Goal: Task Accomplishment & Management: Complete application form

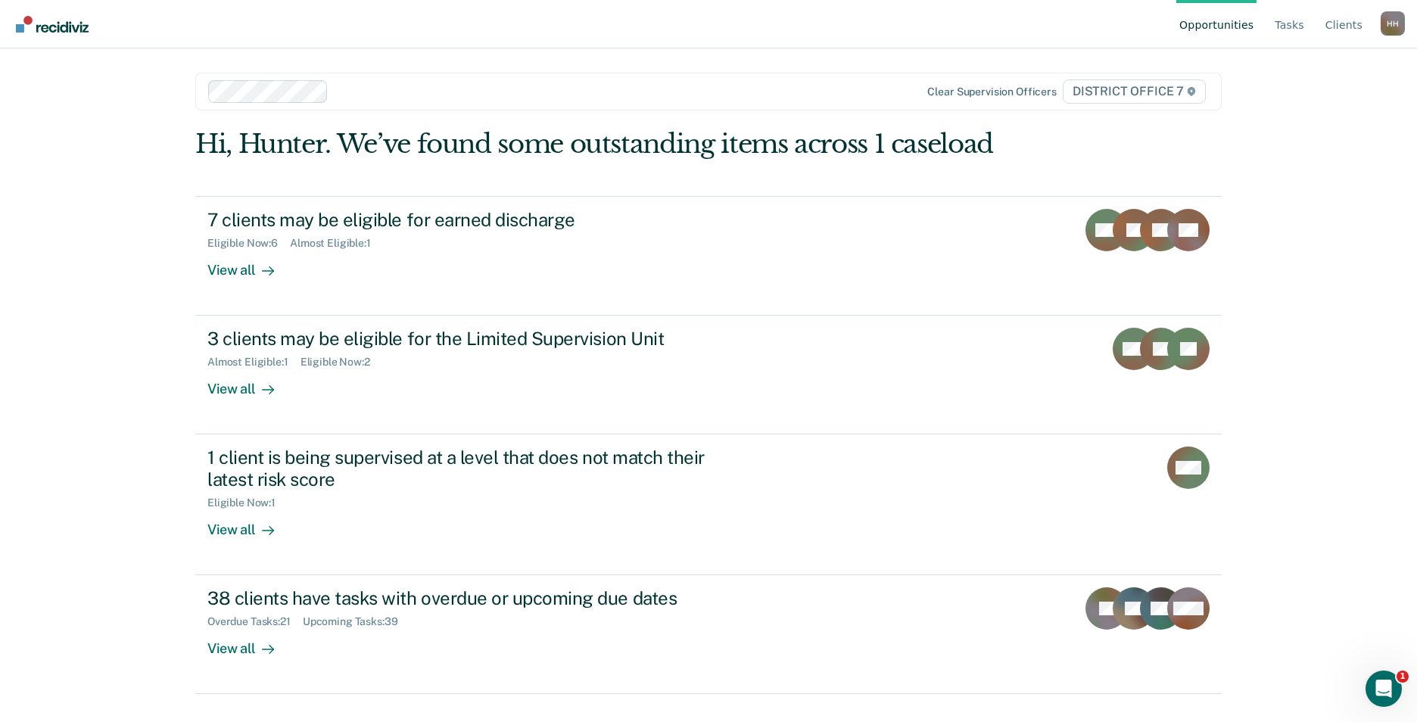
click at [1244, 31] on link "Opportunities" at bounding box center [1216, 24] width 80 height 48
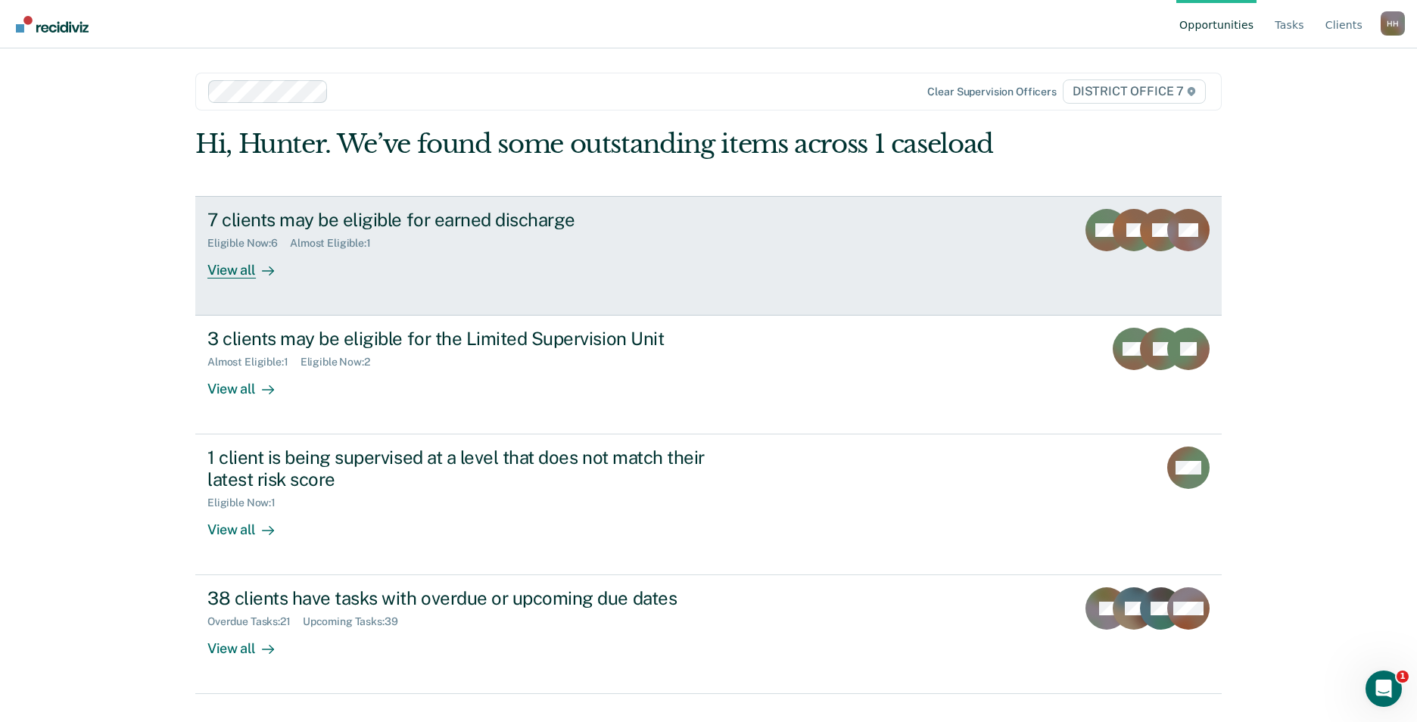
click at [507, 221] on div "7 clients may be eligible for earned discharge" at bounding box center [472, 220] width 531 height 22
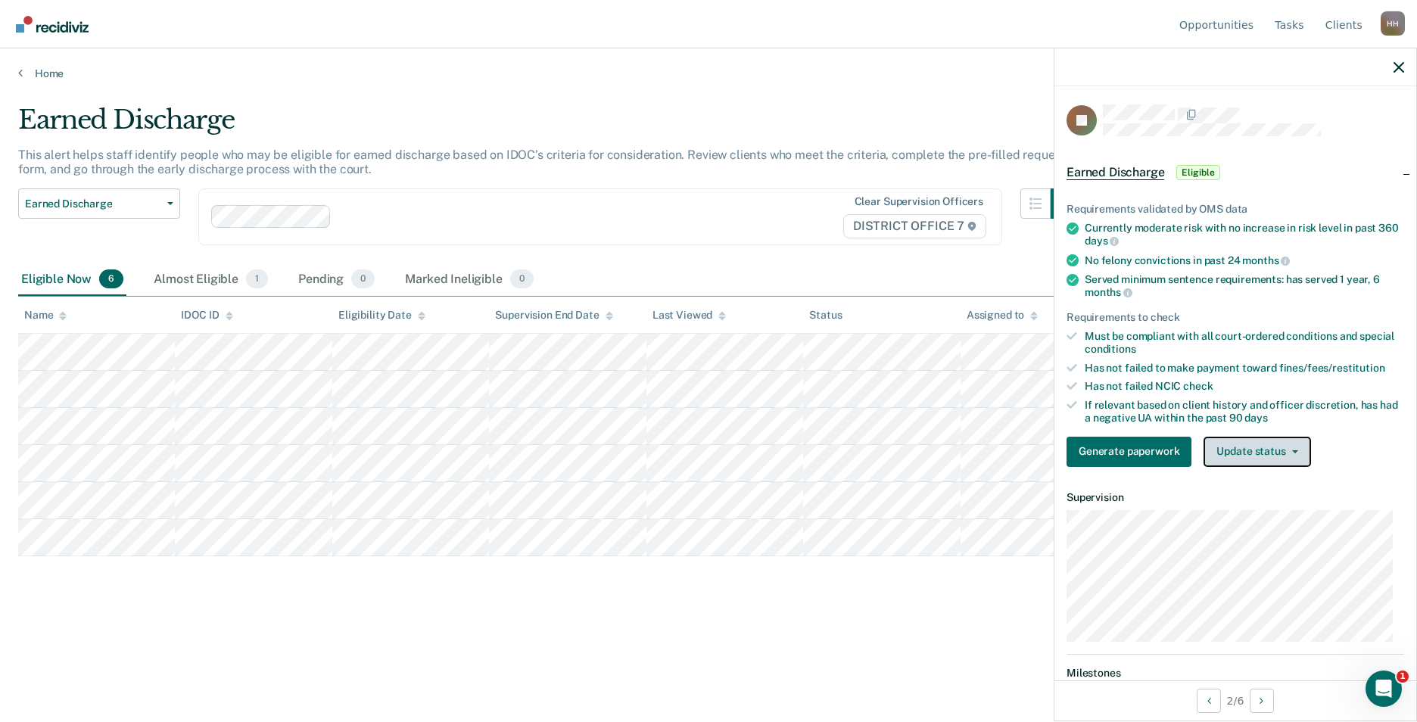
click at [1271, 452] on button "Update status" at bounding box center [1256, 452] width 107 height 30
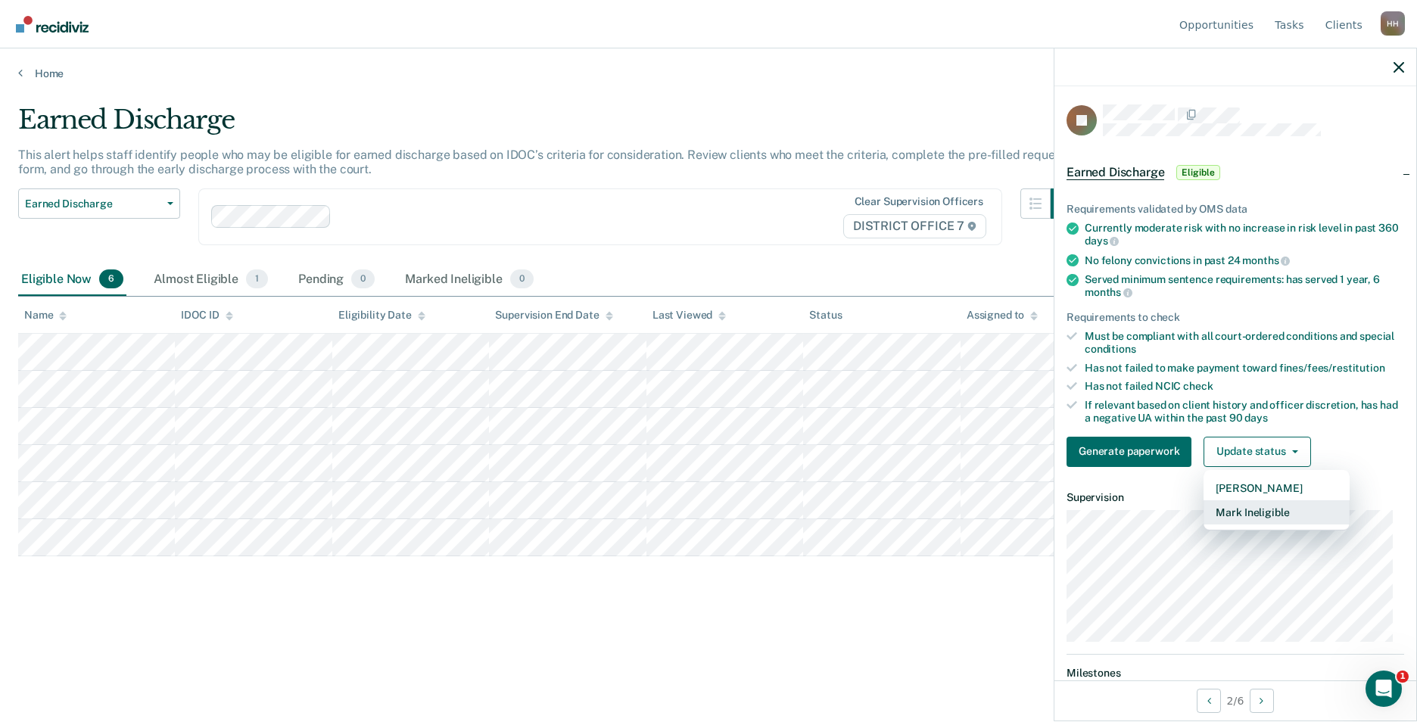
click at [1273, 510] on button "Mark Ineligible" at bounding box center [1276, 512] width 146 height 24
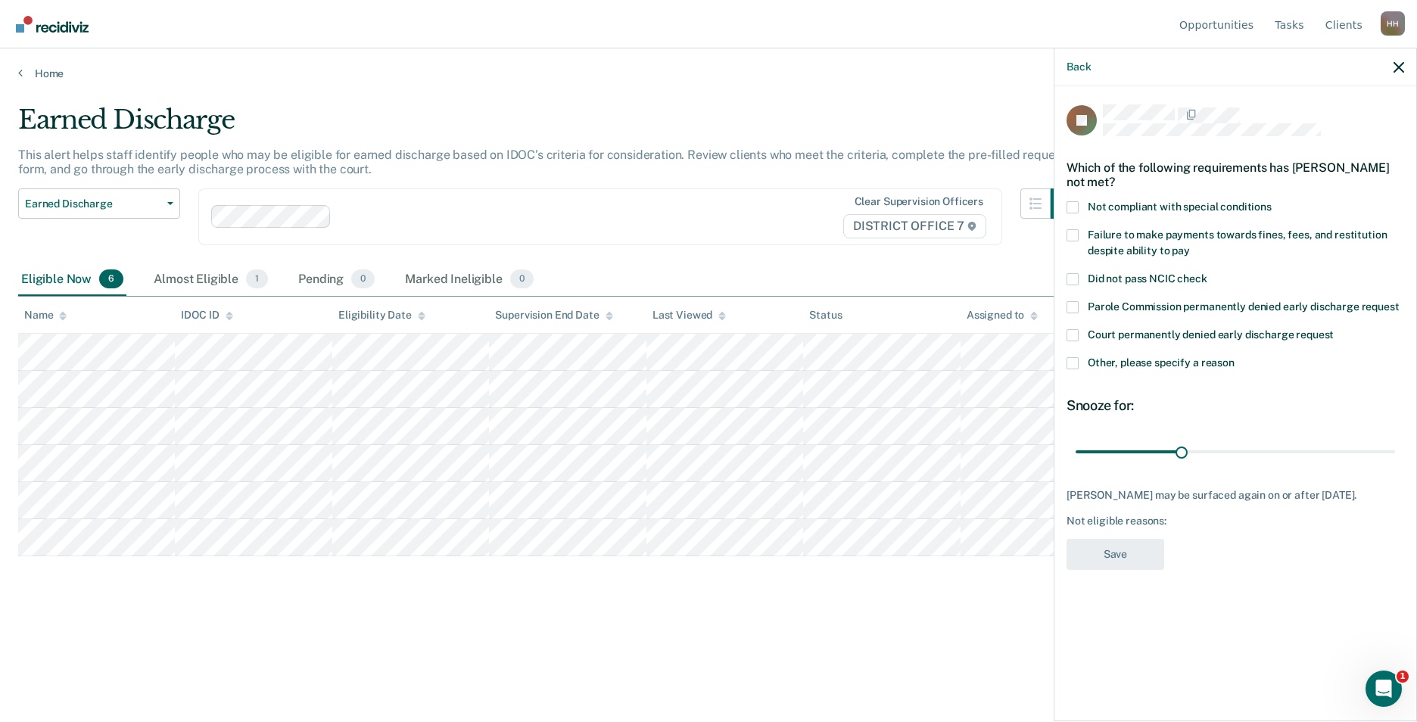
click at [1076, 357] on span at bounding box center [1072, 363] width 12 height 12
click at [1234, 357] on input "Other, please specify a reason" at bounding box center [1234, 357] width 0 height 0
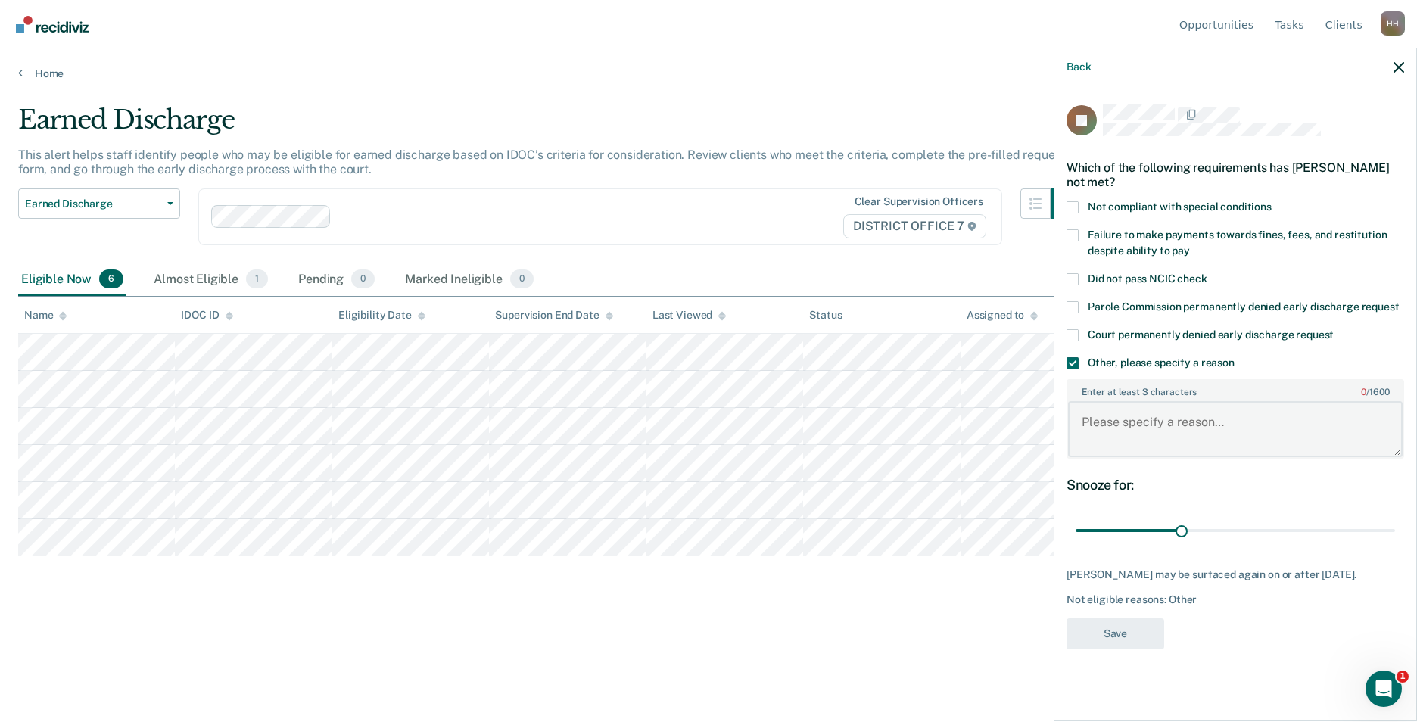
click at [1150, 435] on textarea "Enter at least 3 characters 0 / 1600" at bounding box center [1235, 429] width 335 height 56
type textarea "Not reporting or answering the phone."
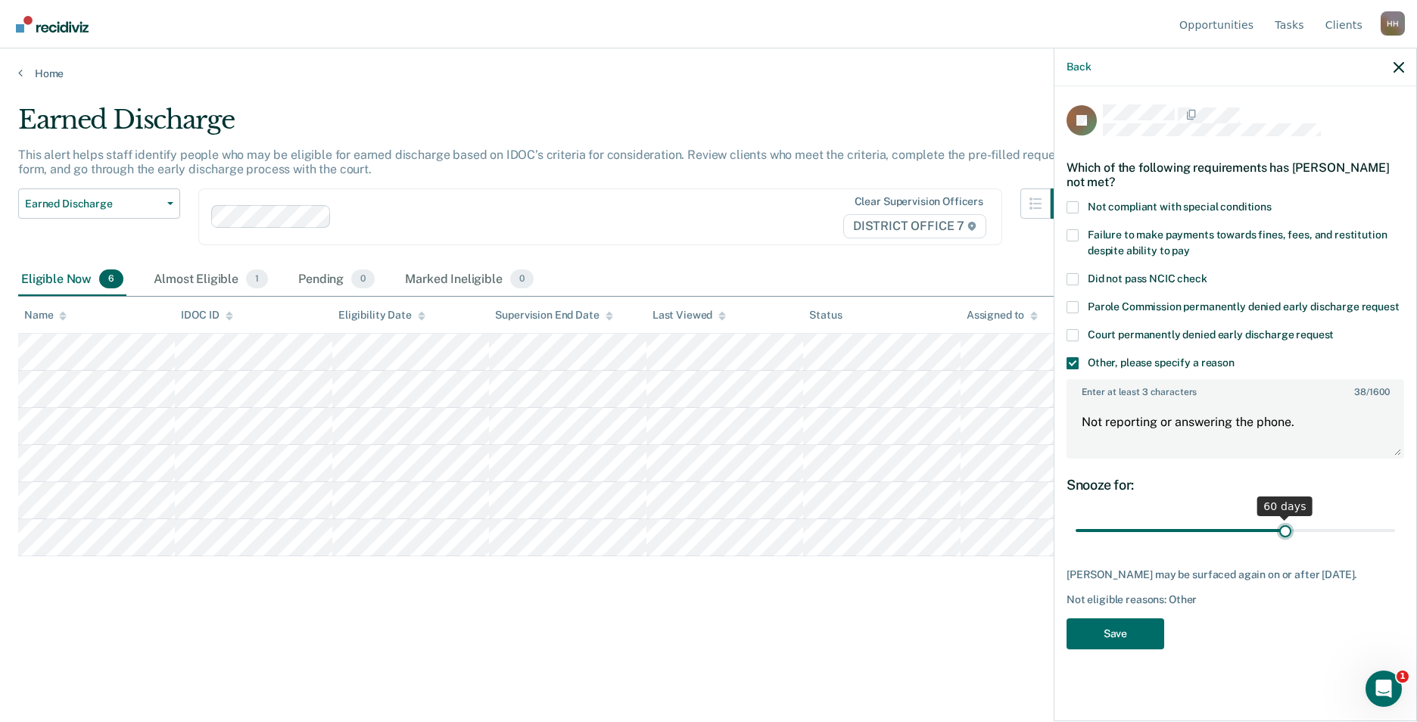
drag, startPoint x: 1179, startPoint y: 530, endPoint x: 1284, endPoint y: 530, distance: 104.4
type input "60"
click at [1284, 530] on input "range" at bounding box center [1234, 531] width 319 height 26
click at [1144, 630] on button "Save" at bounding box center [1115, 633] width 98 height 31
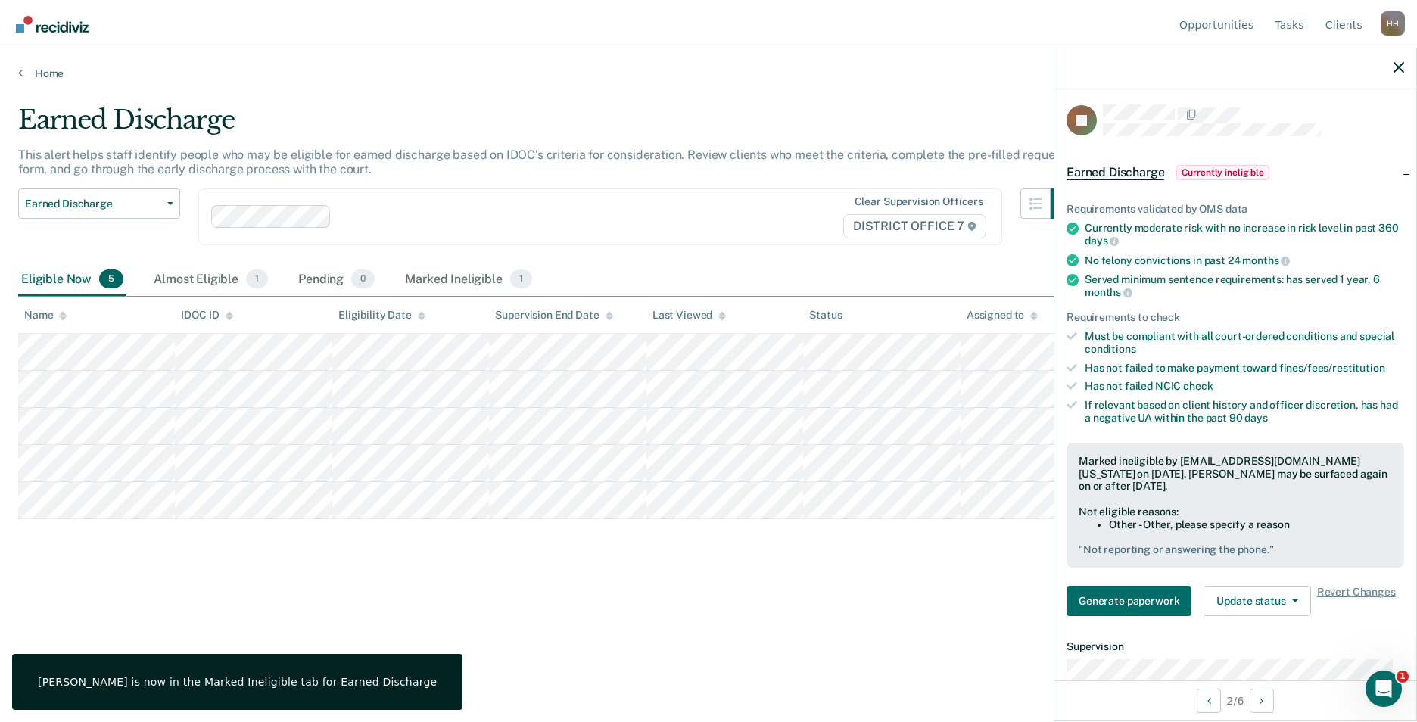
click at [892, 624] on div "Earned Discharge This alert helps staff identify people who may be eligible for…" at bounding box center [708, 380] width 1380 height 552
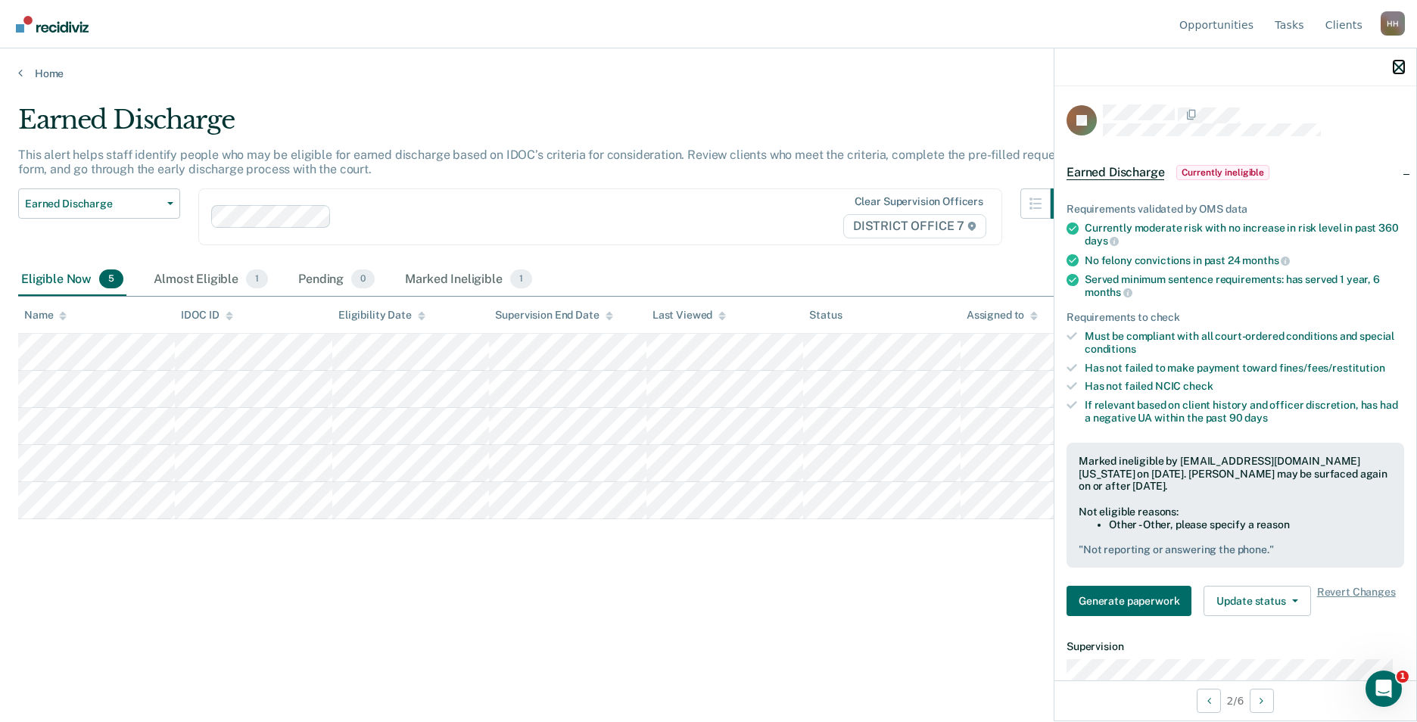
click at [1394, 67] on icon "button" at bounding box center [1398, 67] width 11 height 11
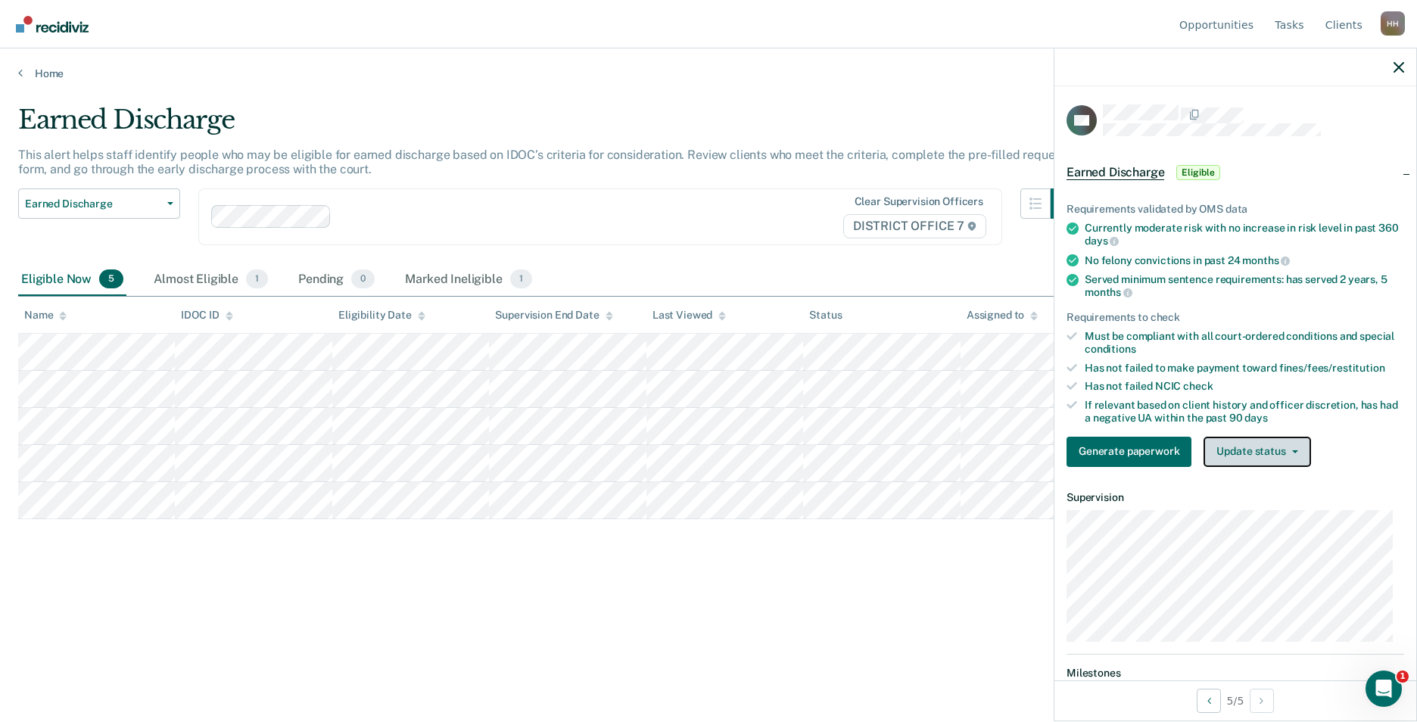
click at [1293, 447] on button "Update status" at bounding box center [1256, 452] width 107 height 30
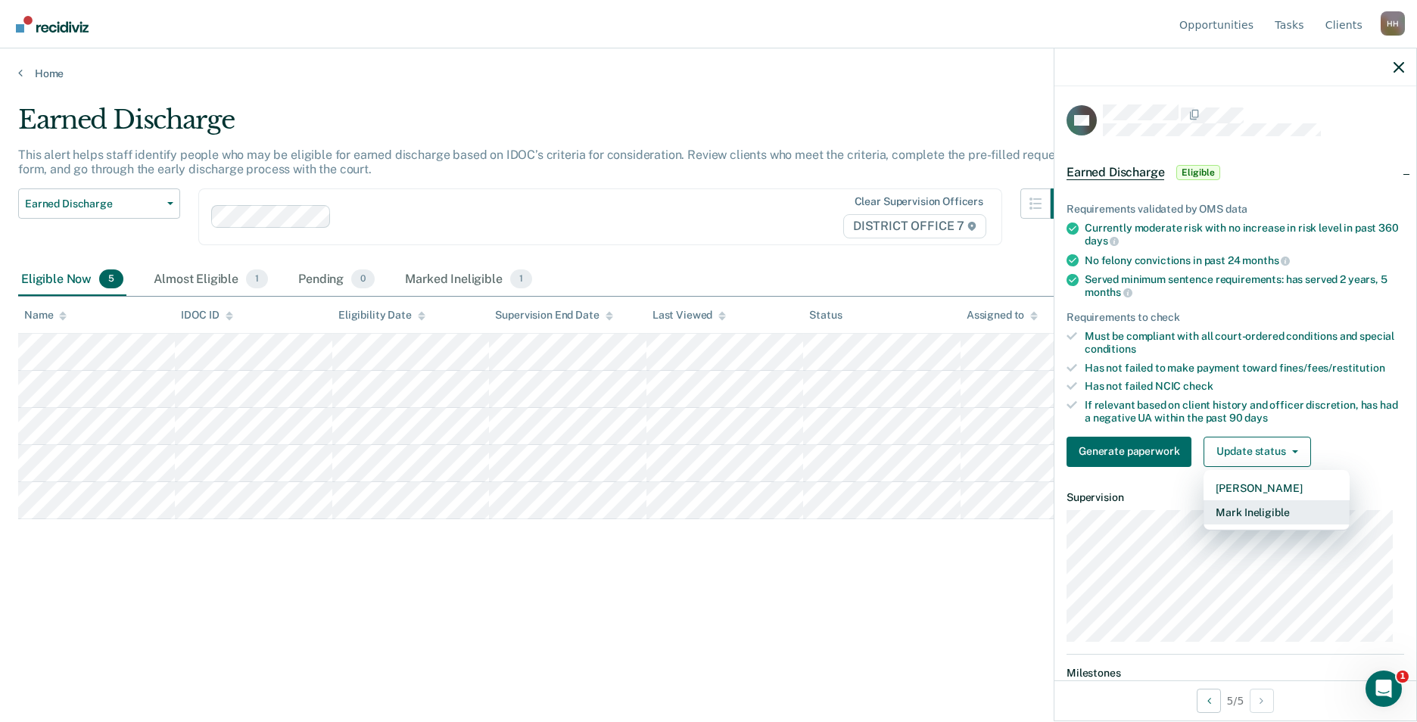
click at [1277, 513] on button "Mark Ineligible" at bounding box center [1276, 512] width 146 height 24
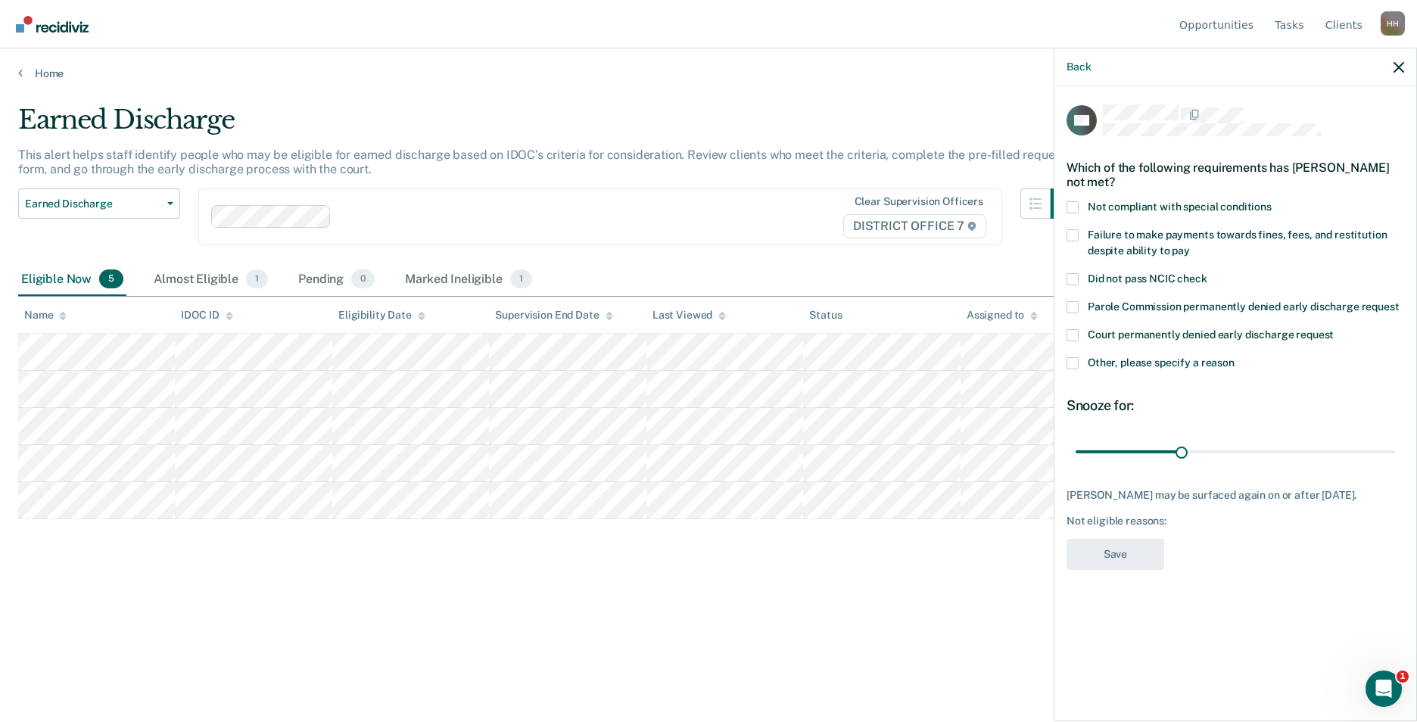
click at [1073, 364] on span at bounding box center [1072, 363] width 12 height 12
click at [1234, 357] on input "Other, please specify a reason" at bounding box center [1234, 357] width 0 height 0
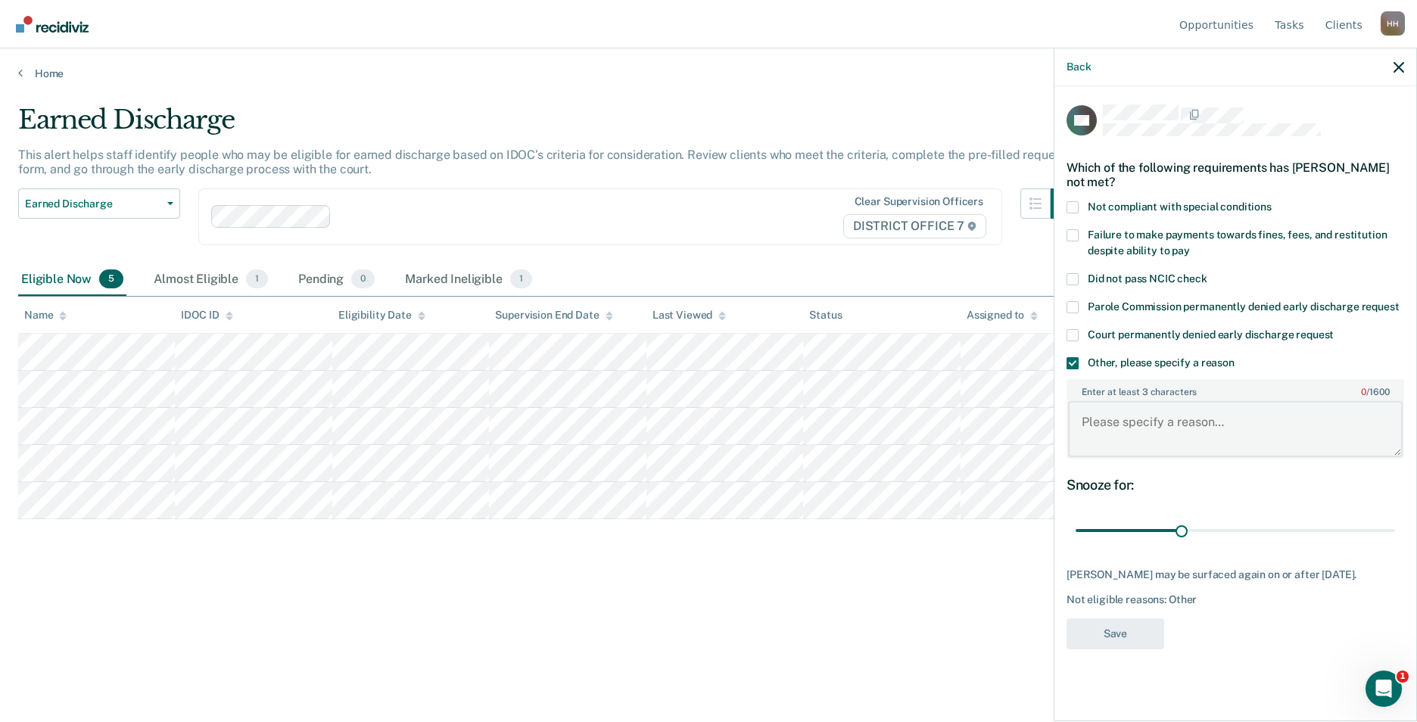
click at [1160, 434] on textarea "Enter at least 3 characters 0 / 1600" at bounding box center [1235, 429] width 335 height 56
type textarea "Transferred to WY"
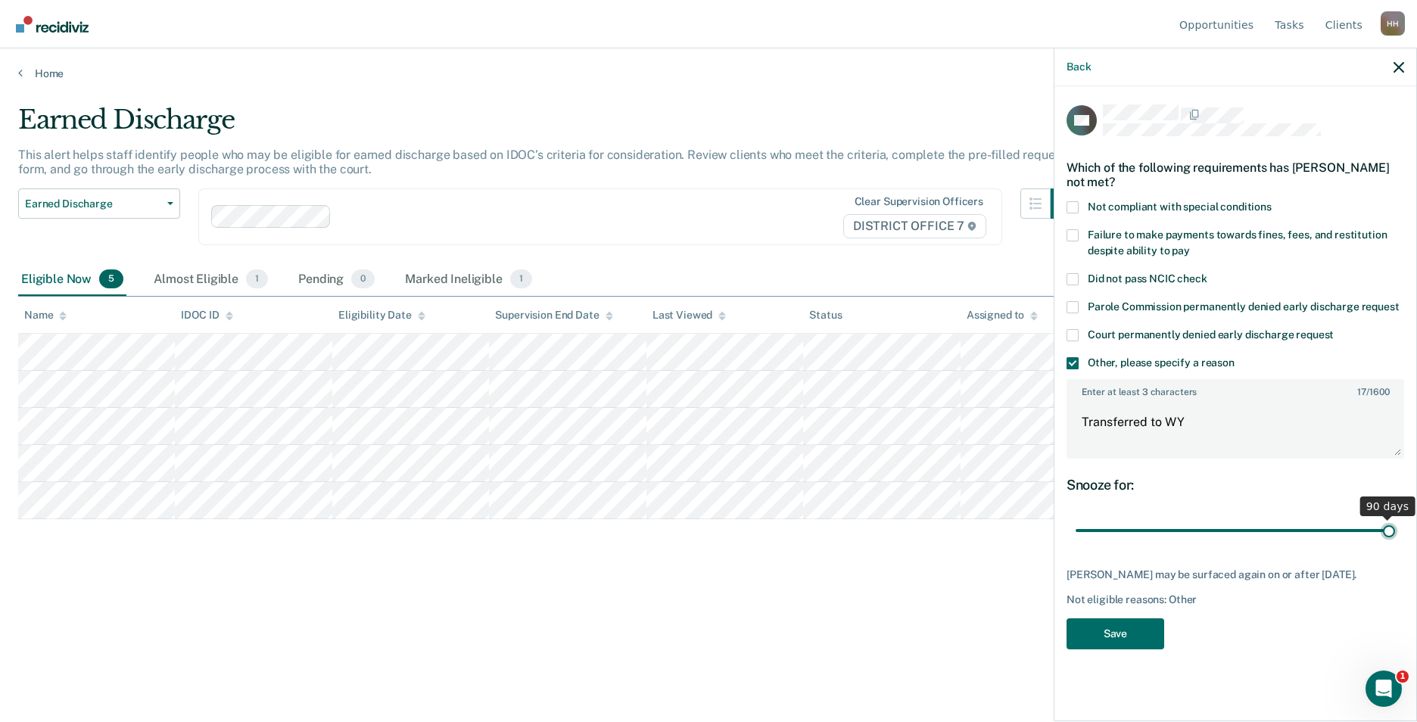
drag, startPoint x: 1184, startPoint y: 532, endPoint x: 1402, endPoint y: 524, distance: 217.3
type input "90"
click at [1395, 524] on input "range" at bounding box center [1234, 531] width 319 height 26
click at [1096, 632] on button "Save" at bounding box center [1115, 633] width 98 height 31
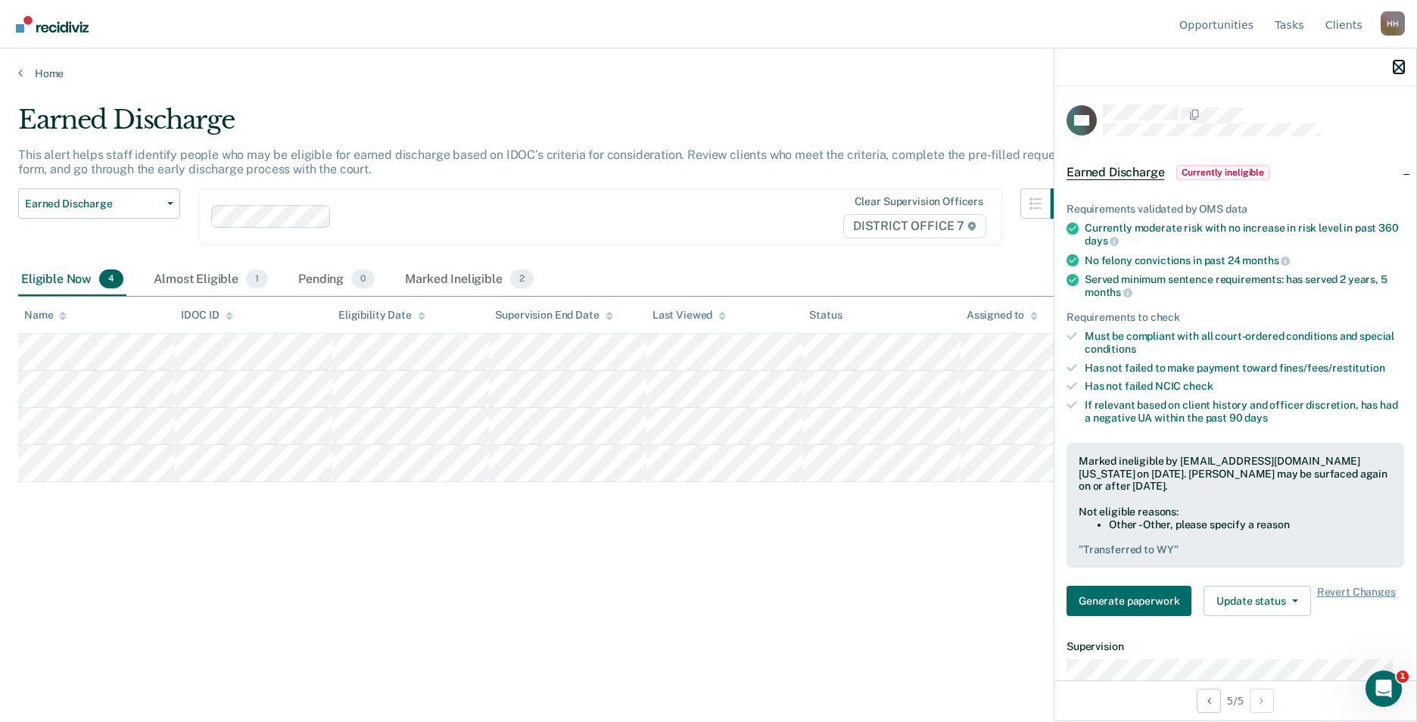
click at [1396, 65] on icon "button" at bounding box center [1398, 67] width 11 height 11
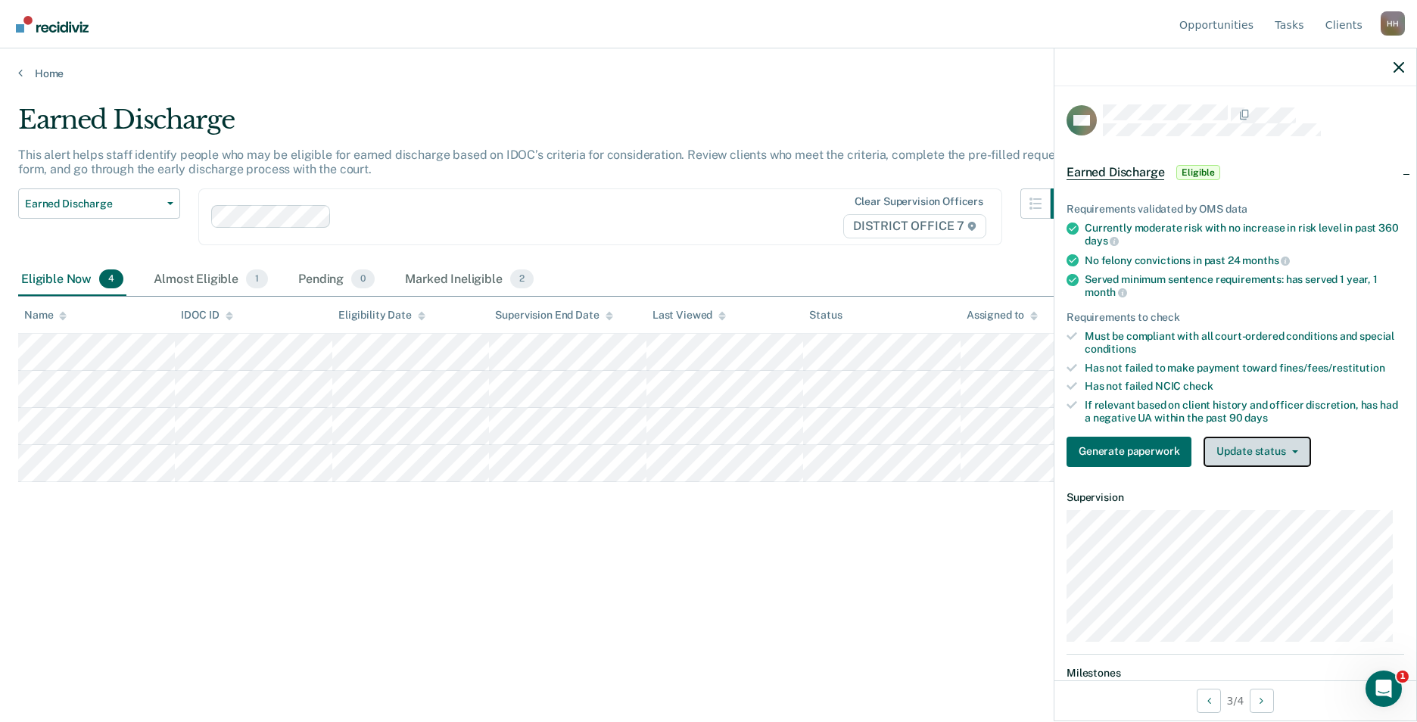
click at [1245, 455] on button "Update status" at bounding box center [1256, 452] width 107 height 30
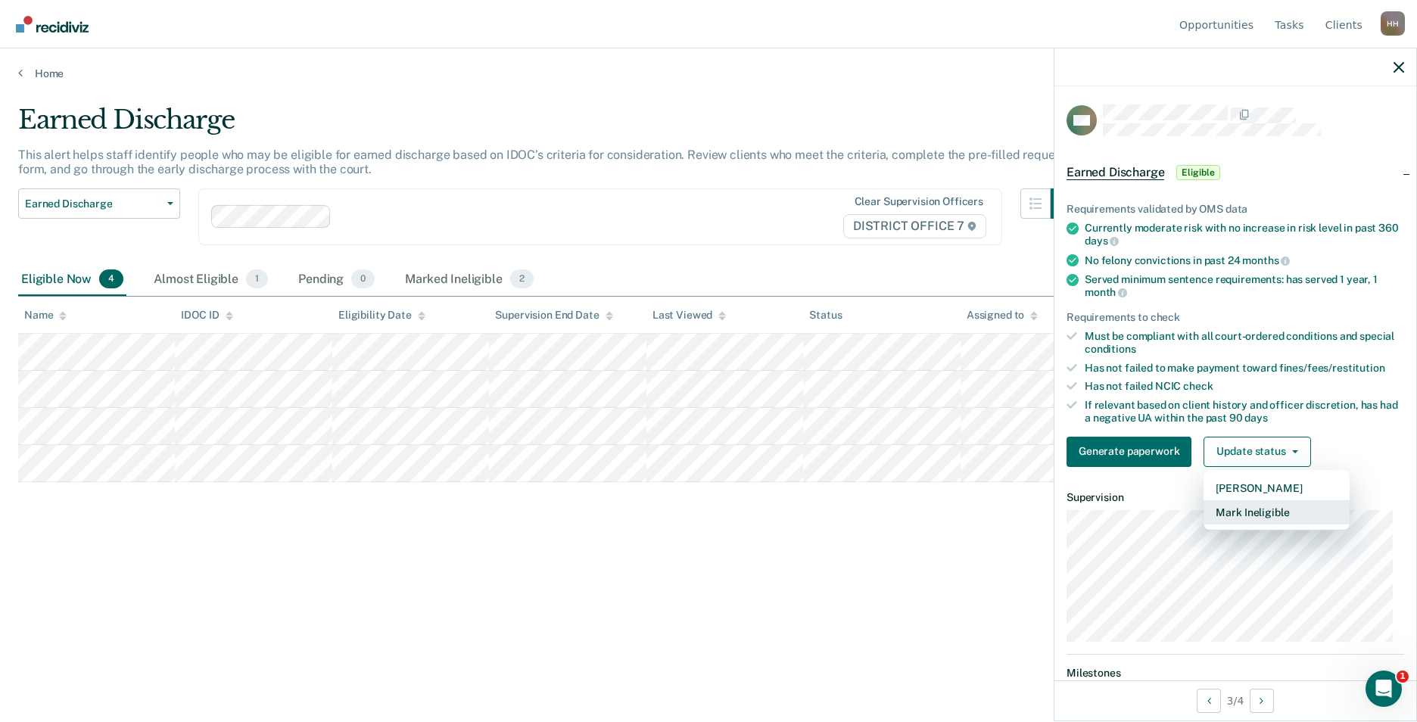
click at [1250, 509] on button "Mark Ineligible" at bounding box center [1276, 512] width 146 height 24
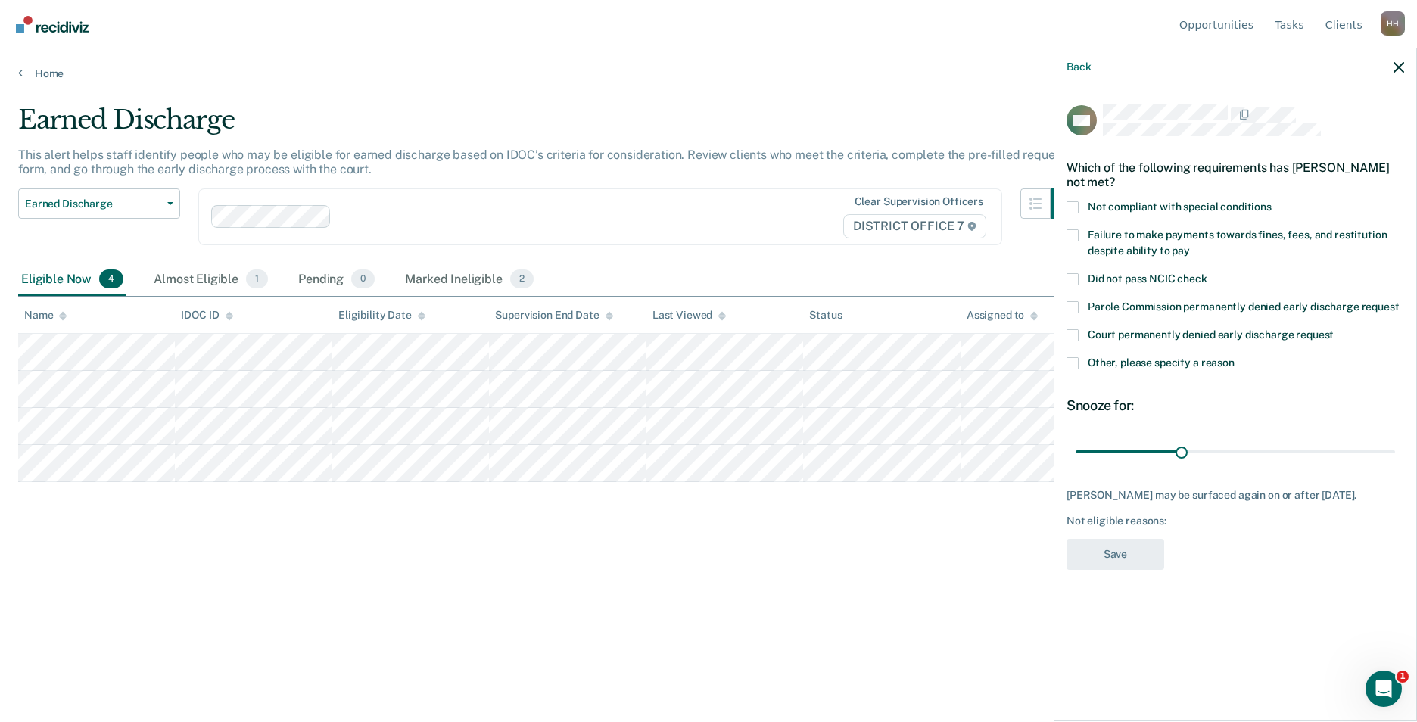
click at [1076, 232] on span at bounding box center [1072, 235] width 12 height 12
click at [1190, 245] on input "Failure to make payments towards fines, fees, and restitution despite ability t…" at bounding box center [1190, 245] width 0 height 0
drag, startPoint x: 1179, startPoint y: 454, endPoint x: 1284, endPoint y: 460, distance: 105.4
type input "60"
click at [1284, 460] on input "range" at bounding box center [1234, 451] width 319 height 26
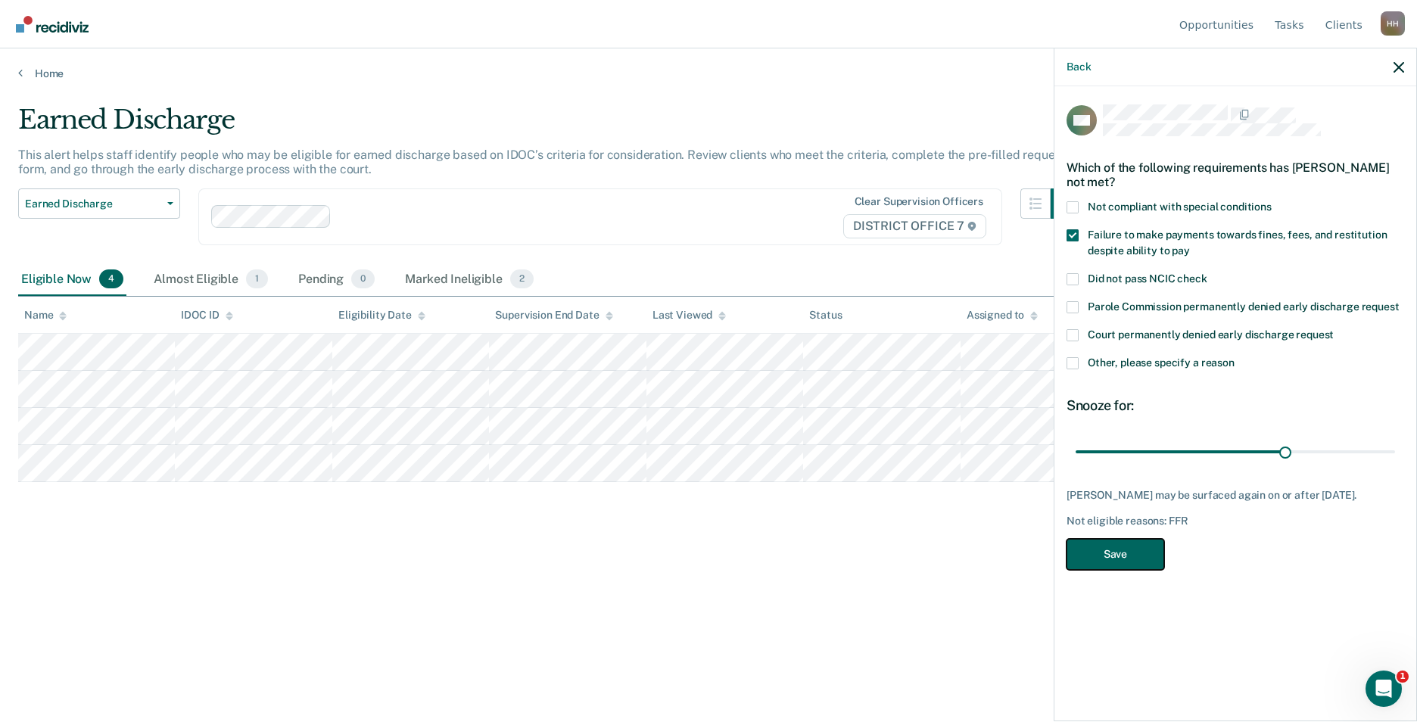
click at [1146, 561] on button "Save" at bounding box center [1115, 554] width 98 height 31
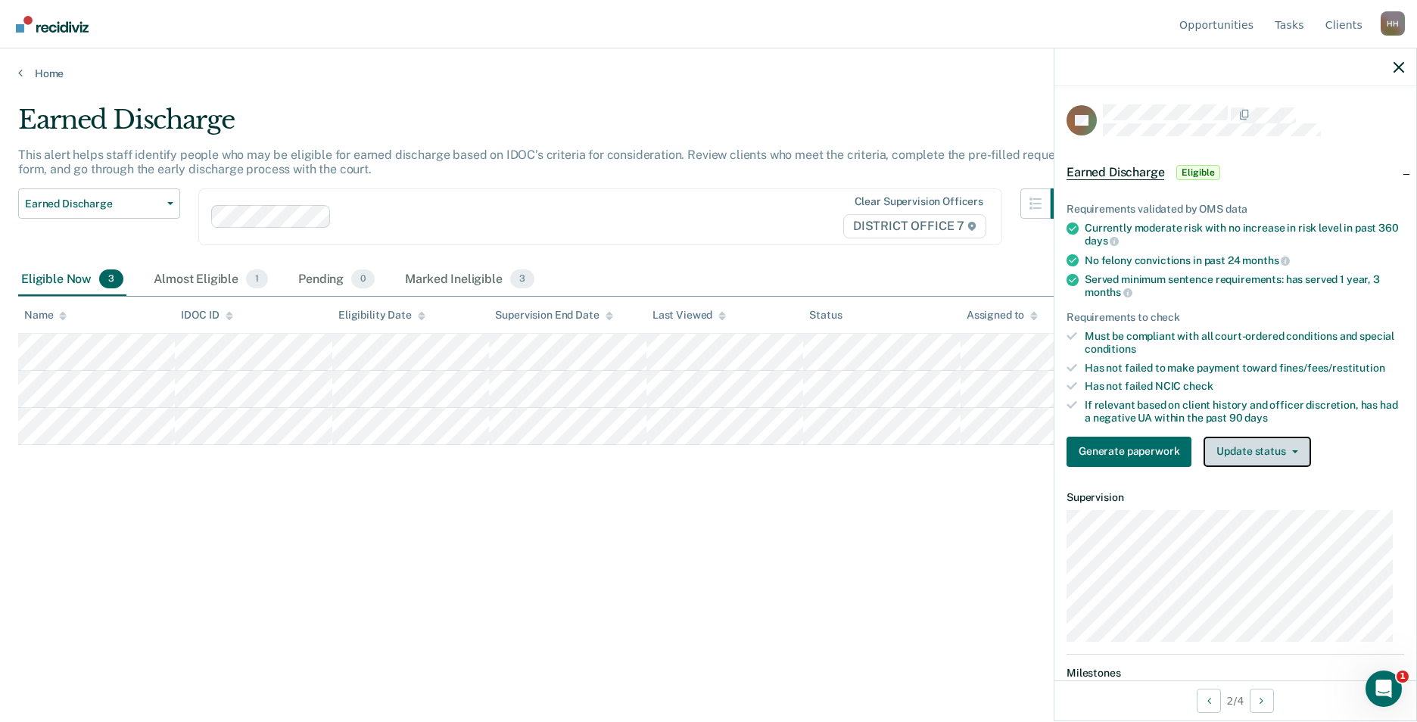
click at [1262, 451] on button "Update status" at bounding box center [1256, 452] width 107 height 30
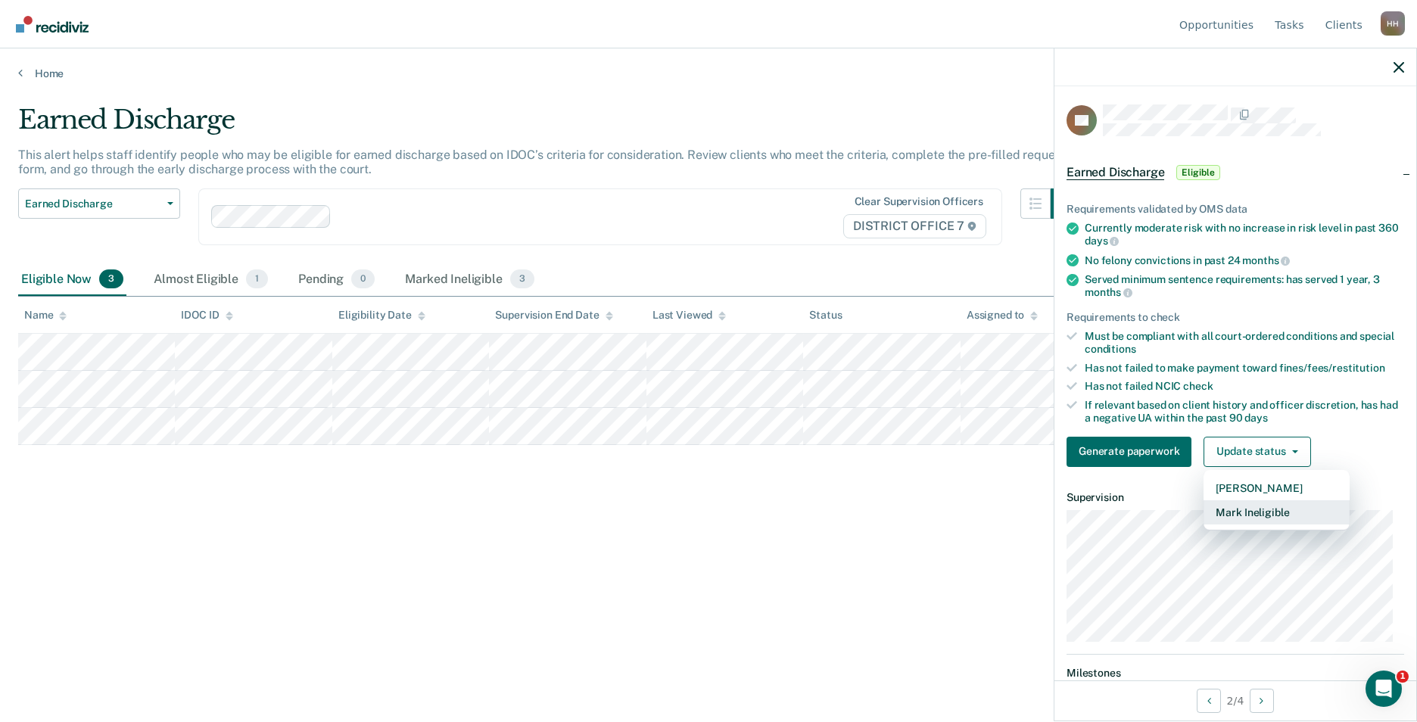
click at [1269, 510] on button "Mark Ineligible" at bounding box center [1276, 512] width 146 height 24
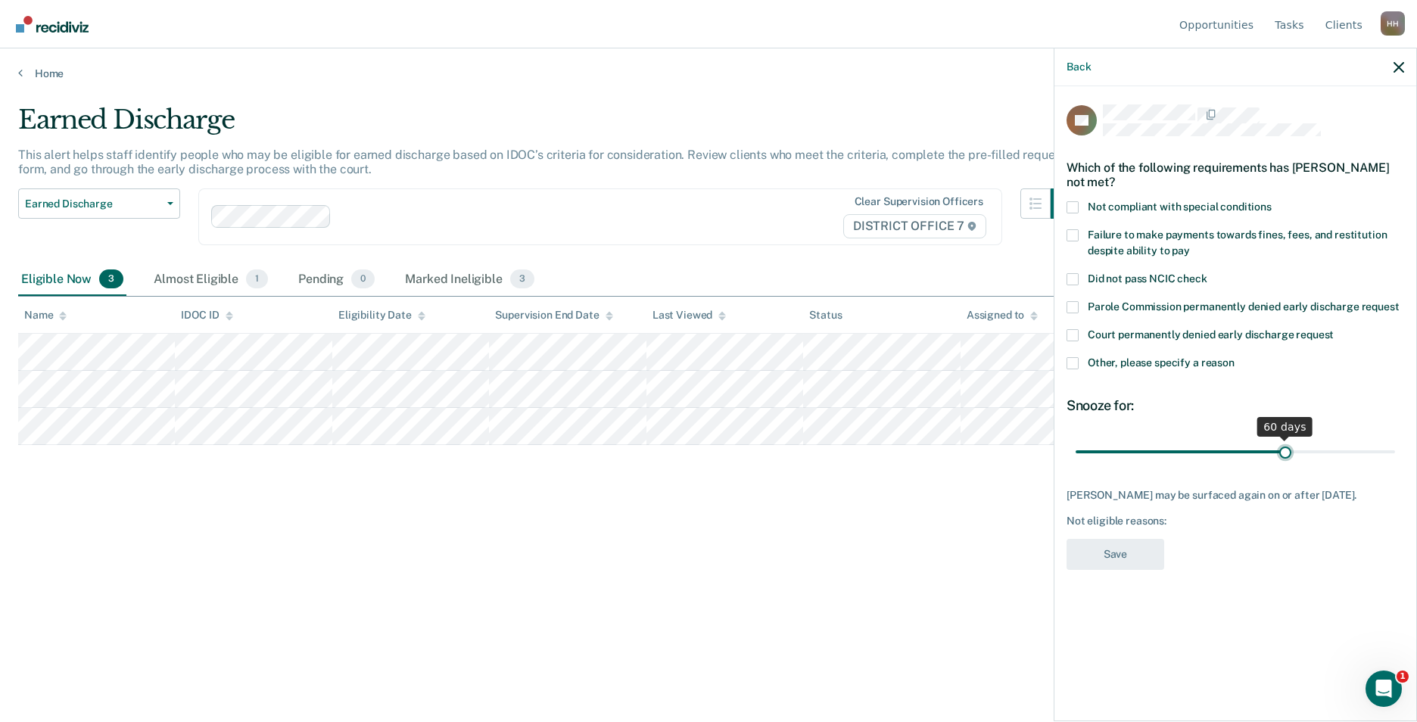
drag, startPoint x: 1178, startPoint y: 447, endPoint x: 1285, endPoint y: 453, distance: 106.8
type input "60"
click at [1285, 453] on input "range" at bounding box center [1234, 451] width 319 height 26
click at [1072, 359] on span at bounding box center [1072, 363] width 12 height 12
click at [1234, 357] on input "Other, please specify a reason" at bounding box center [1234, 357] width 0 height 0
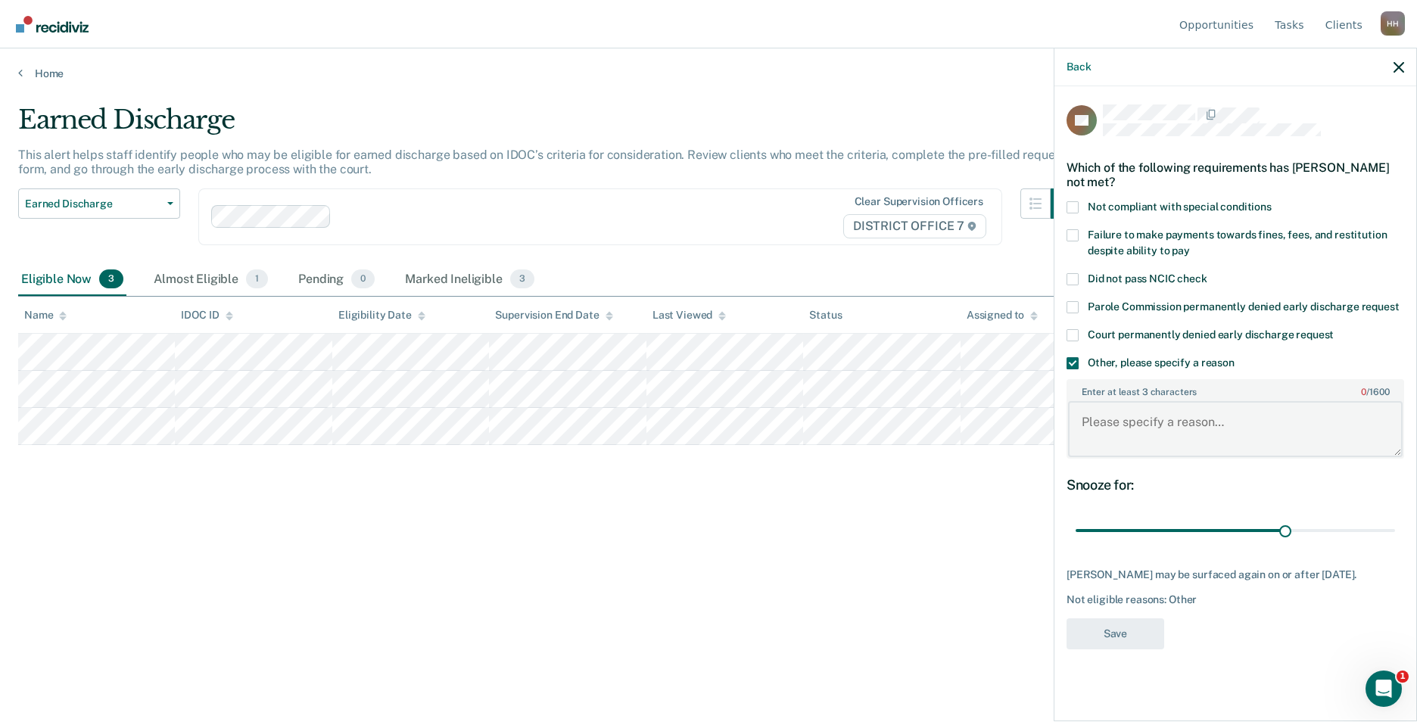
click at [1148, 431] on textarea "Enter at least 3 characters 0 / 1600" at bounding box center [1235, 429] width 335 height 56
type textarea "Currently on life support"
click at [1145, 623] on button "Save" at bounding box center [1115, 633] width 98 height 31
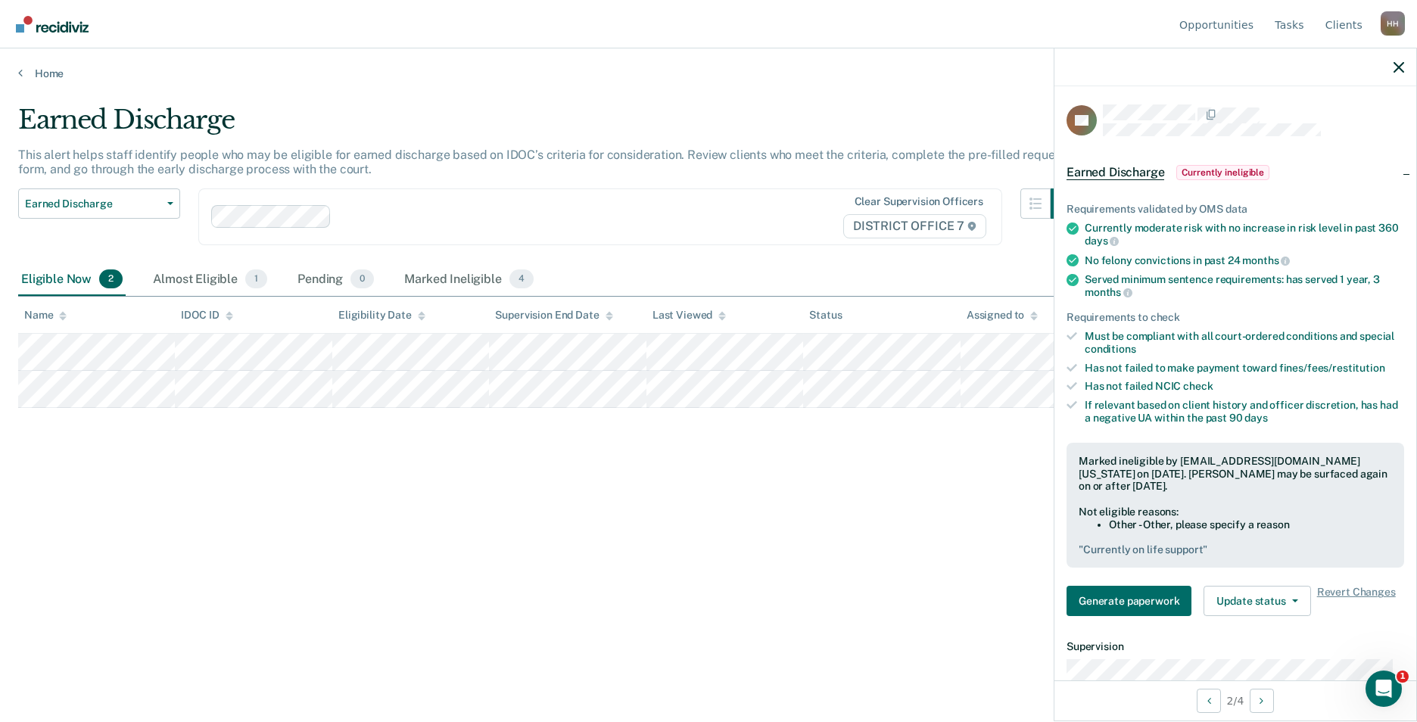
click at [873, 555] on div "Earned Discharge This alert helps staff identify people who may be eligible for…" at bounding box center [708, 356] width 1380 height 504
click at [1396, 62] on icon "button" at bounding box center [1398, 67] width 11 height 11
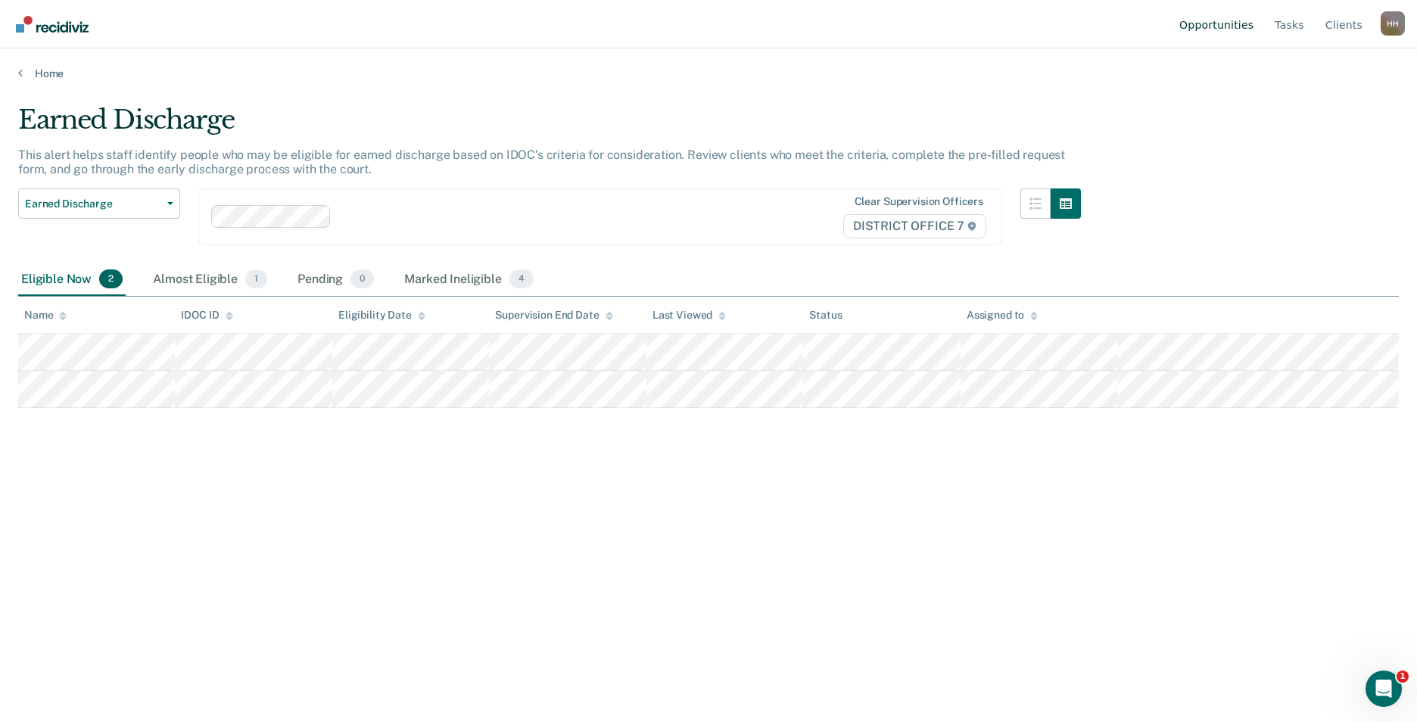
click at [1234, 26] on link "Opportunities" at bounding box center [1216, 24] width 80 height 48
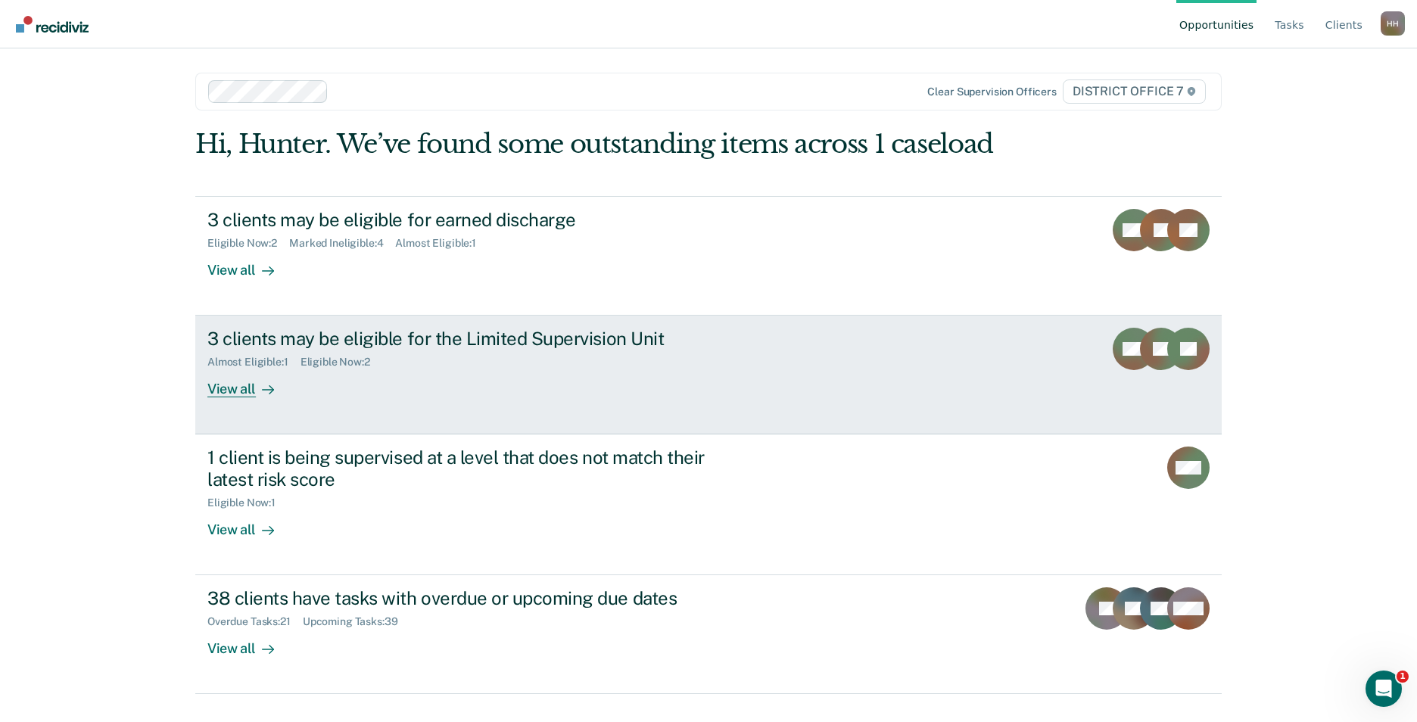
click at [577, 337] on div "3 clients may be eligible for the Limited Supervision Unit" at bounding box center [472, 339] width 531 height 22
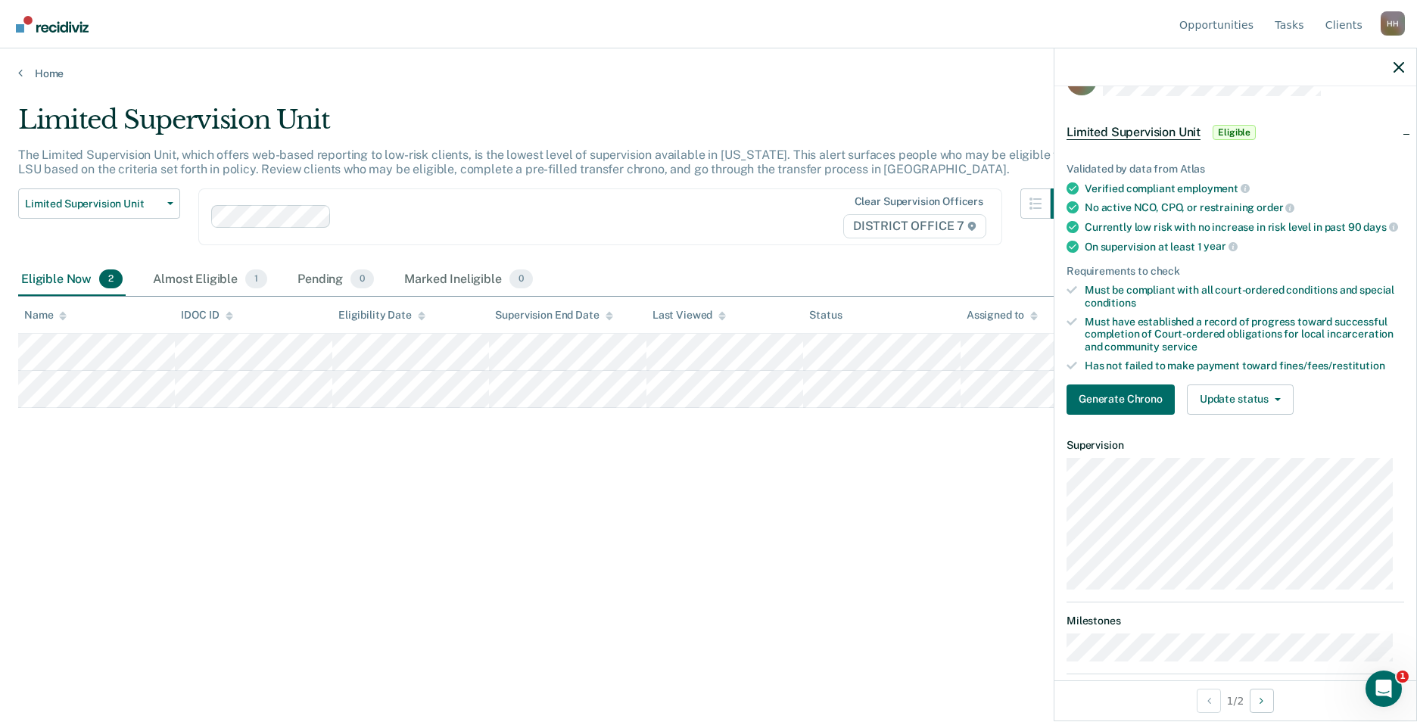
scroll to position [33, 0]
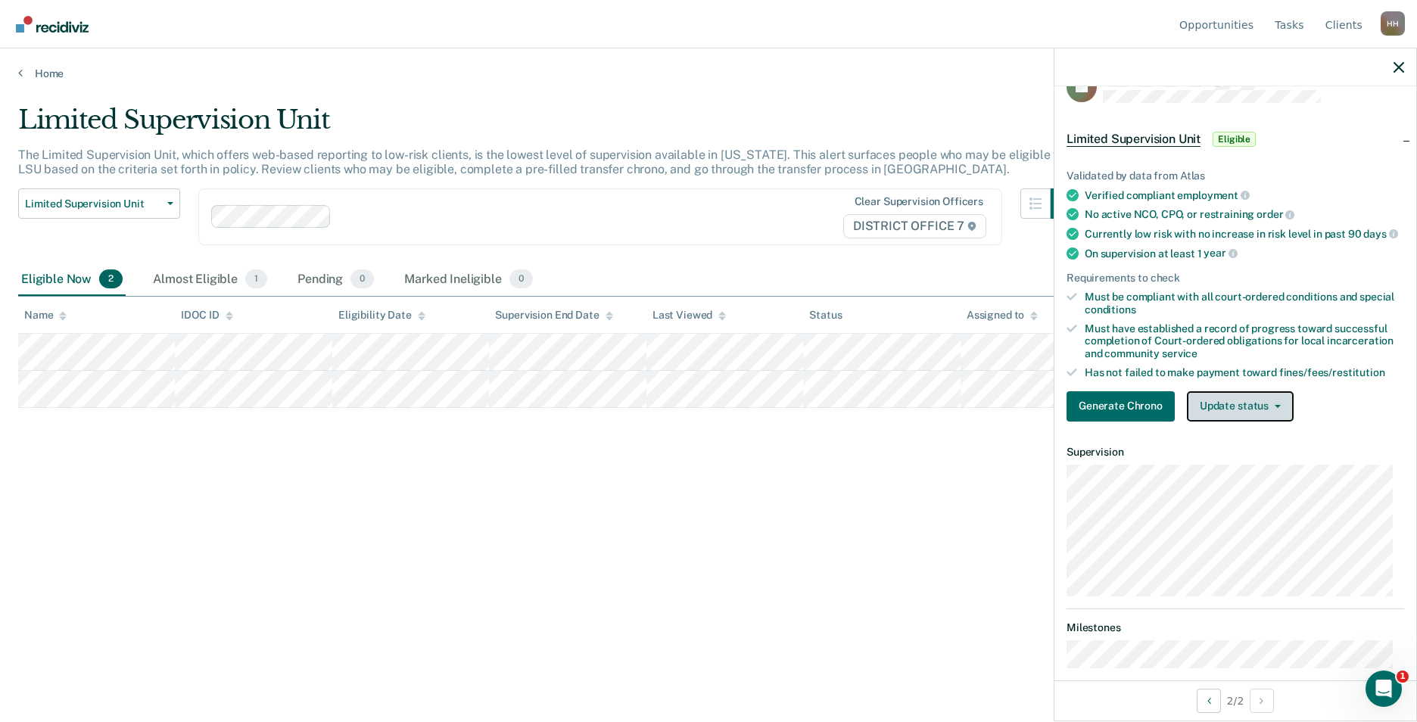
click at [1277, 408] on icon "button" at bounding box center [1277, 406] width 6 height 3
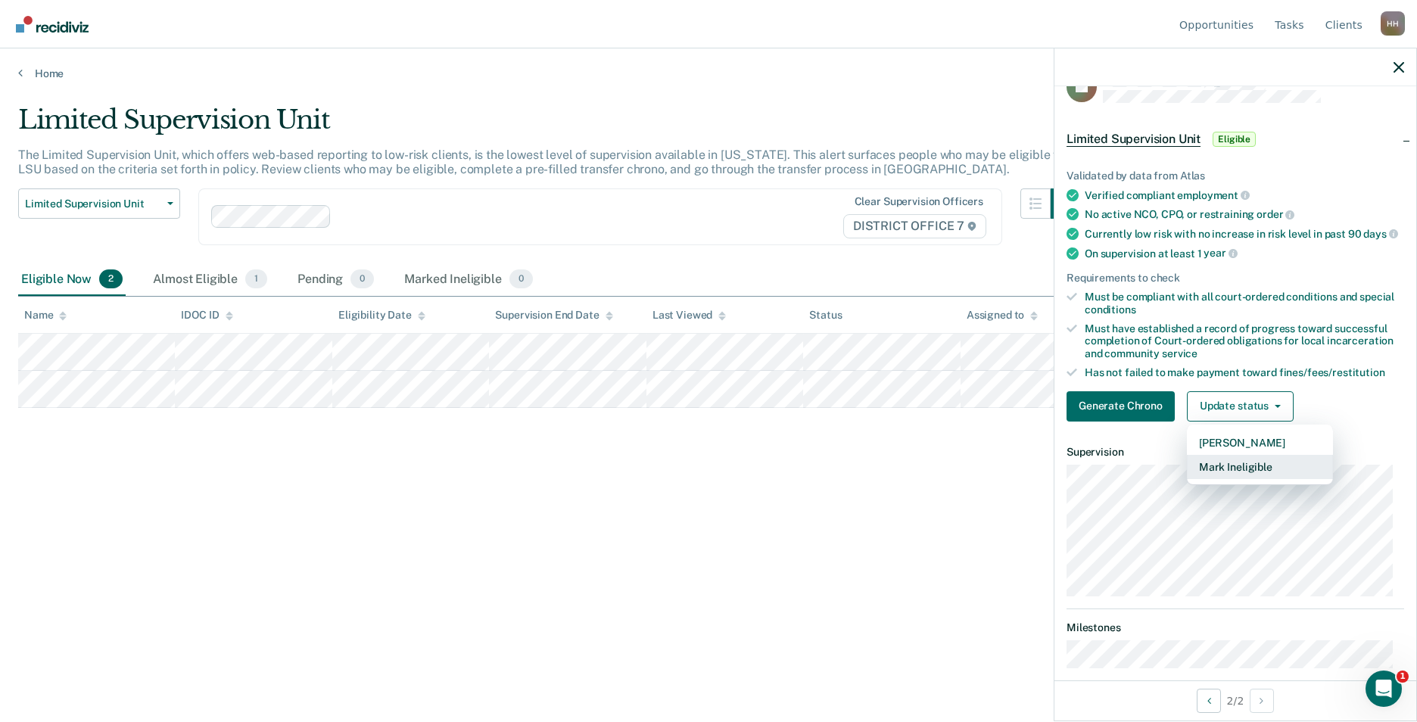
click at [1259, 479] on button "Mark Ineligible" at bounding box center [1260, 467] width 146 height 24
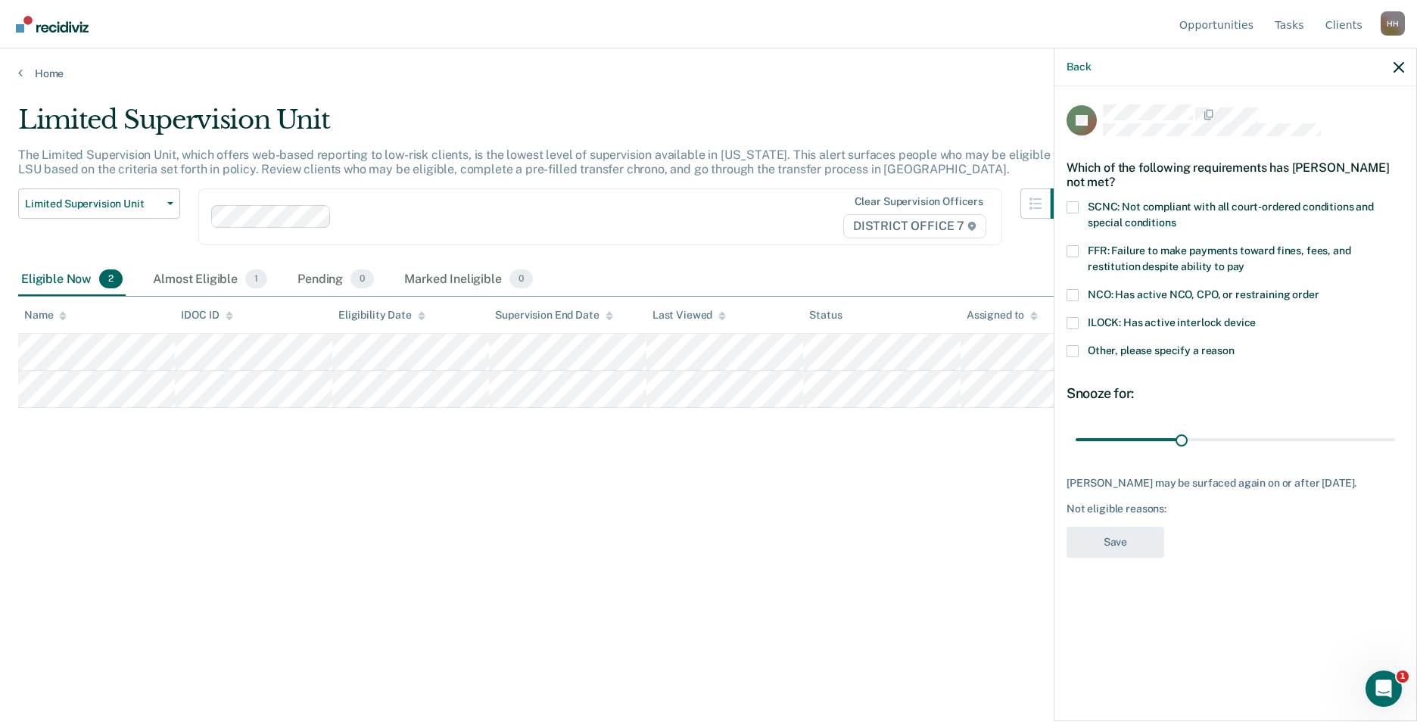
click at [1073, 249] on span at bounding box center [1072, 251] width 12 height 12
click at [1244, 261] on input "FFR: Failure to make payments toward fines, fees, and restitution despite abili…" at bounding box center [1244, 261] width 0 height 0
drag, startPoint x: 1181, startPoint y: 435, endPoint x: 1284, endPoint y: 437, distance: 102.2
type input "60"
click at [1284, 437] on input "range" at bounding box center [1234, 439] width 319 height 26
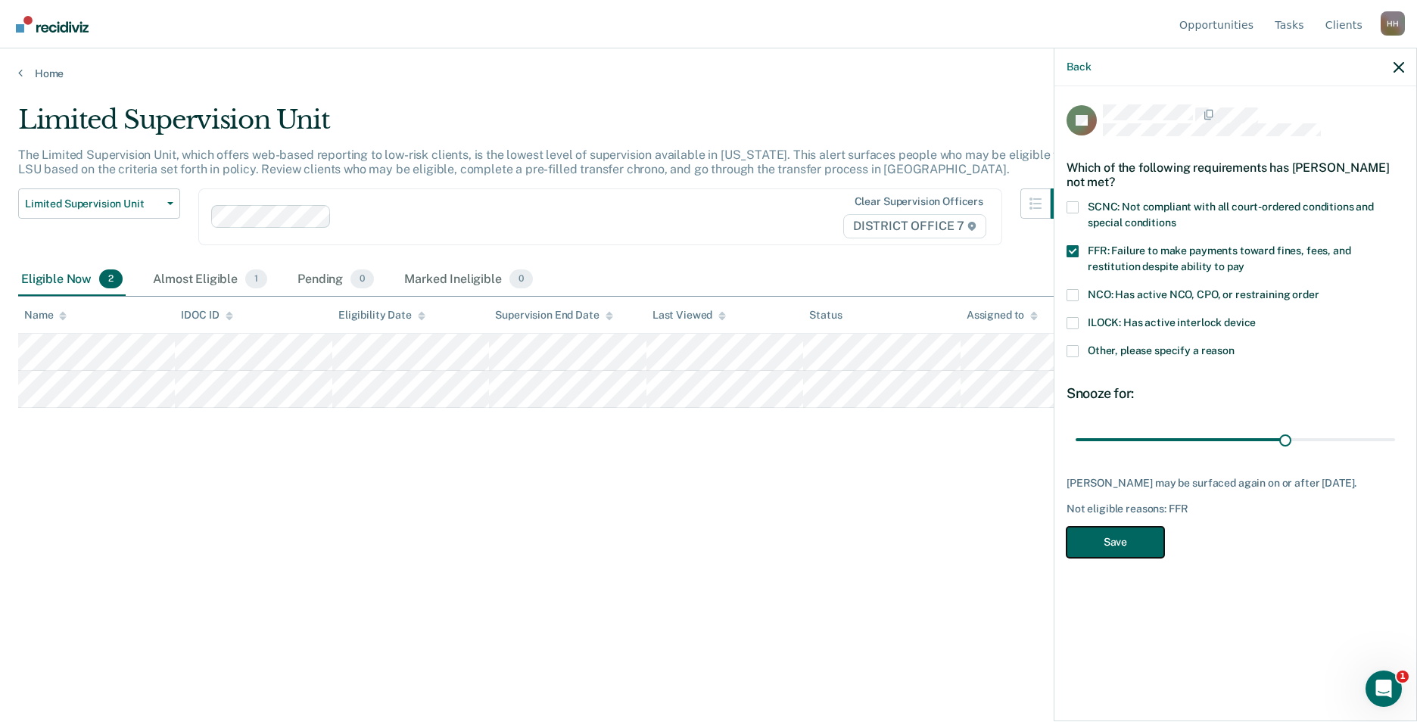
click at [1143, 536] on button "Save" at bounding box center [1115, 542] width 98 height 31
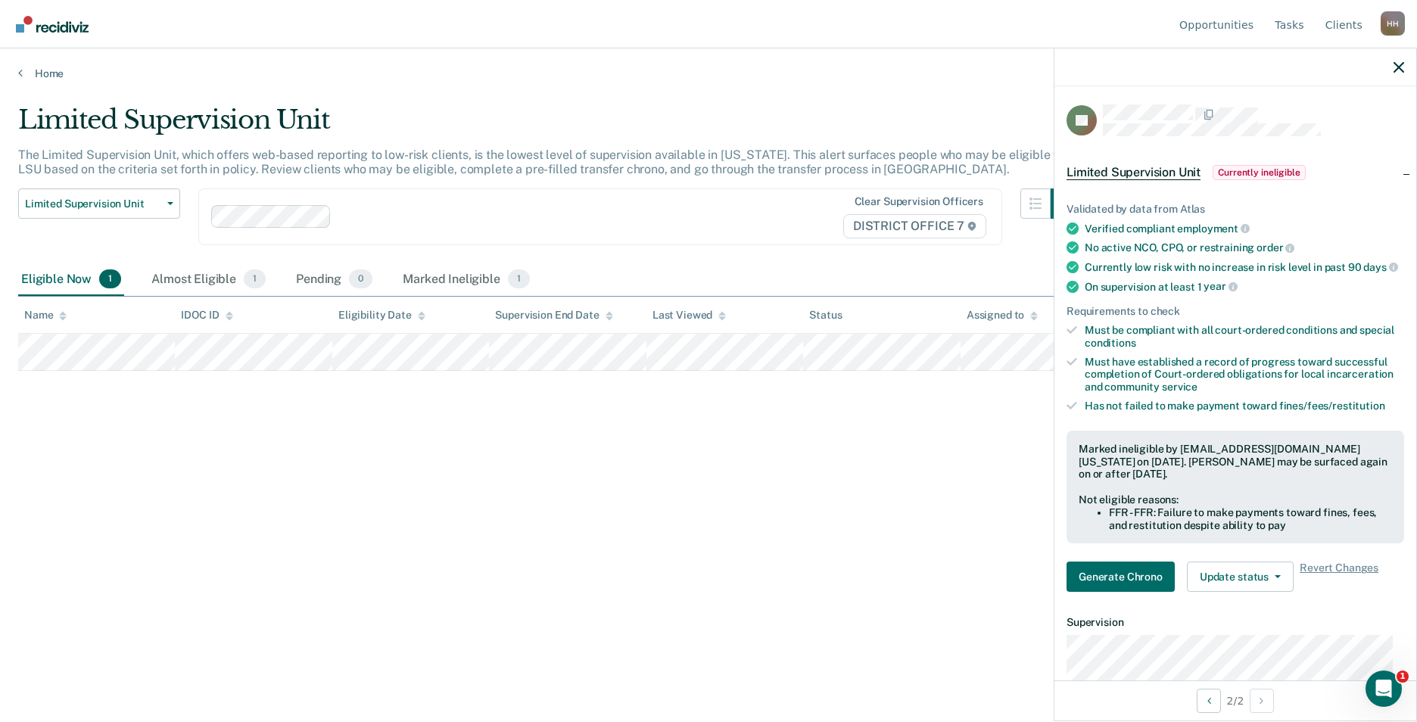
click at [481, 466] on div "Limited Supervision Unit The Limited Supervision Unit, which offers web-based r…" at bounding box center [708, 356] width 1380 height 504
click at [1226, 22] on link "Opportunities" at bounding box center [1216, 24] width 80 height 48
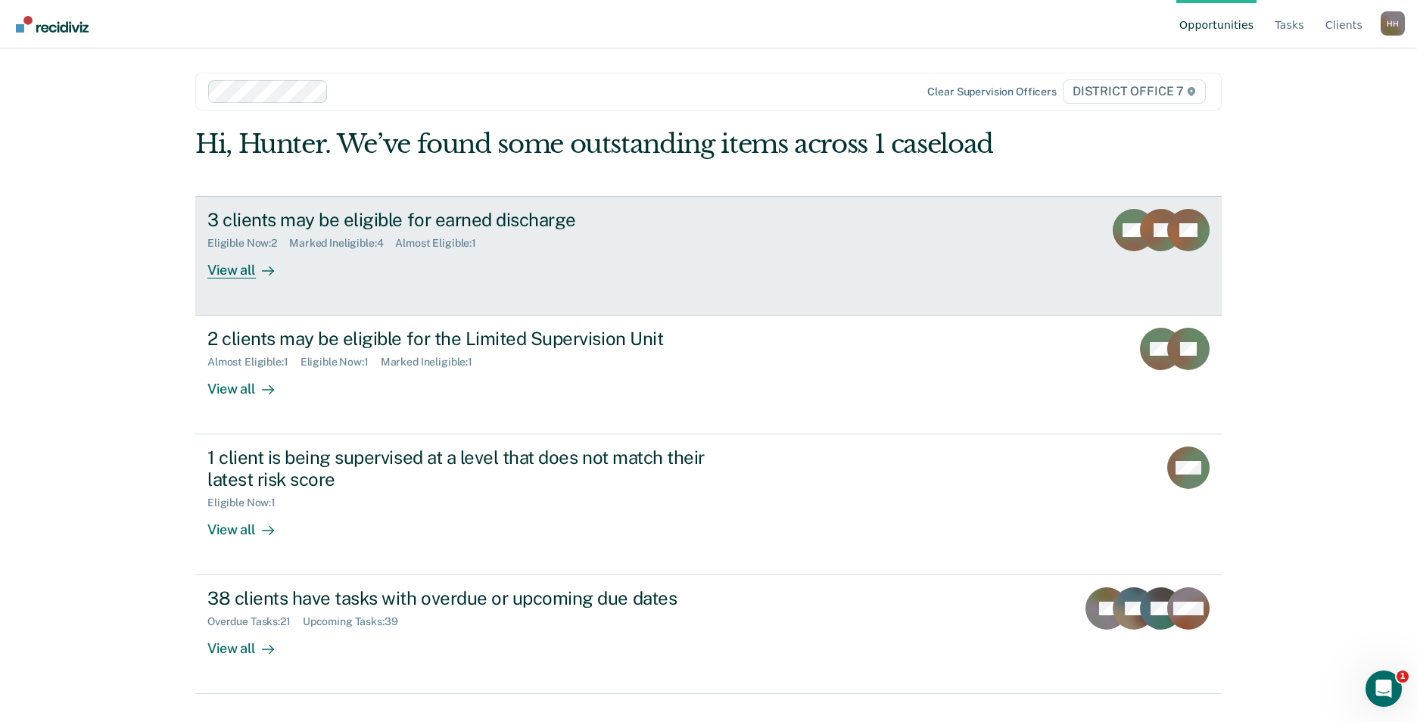
click at [506, 221] on div "3 clients may be eligible for earned discharge" at bounding box center [472, 220] width 531 height 22
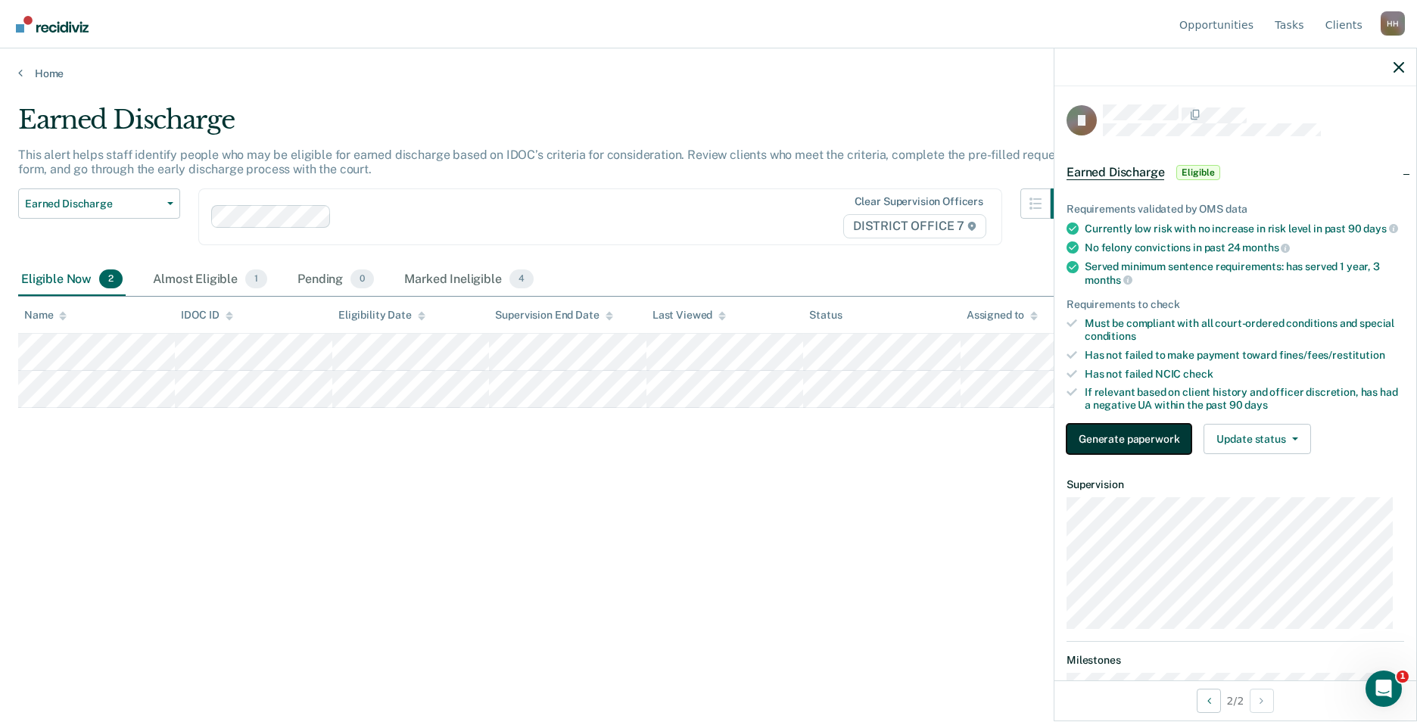
click at [1106, 451] on button "Generate paperwork" at bounding box center [1128, 439] width 125 height 30
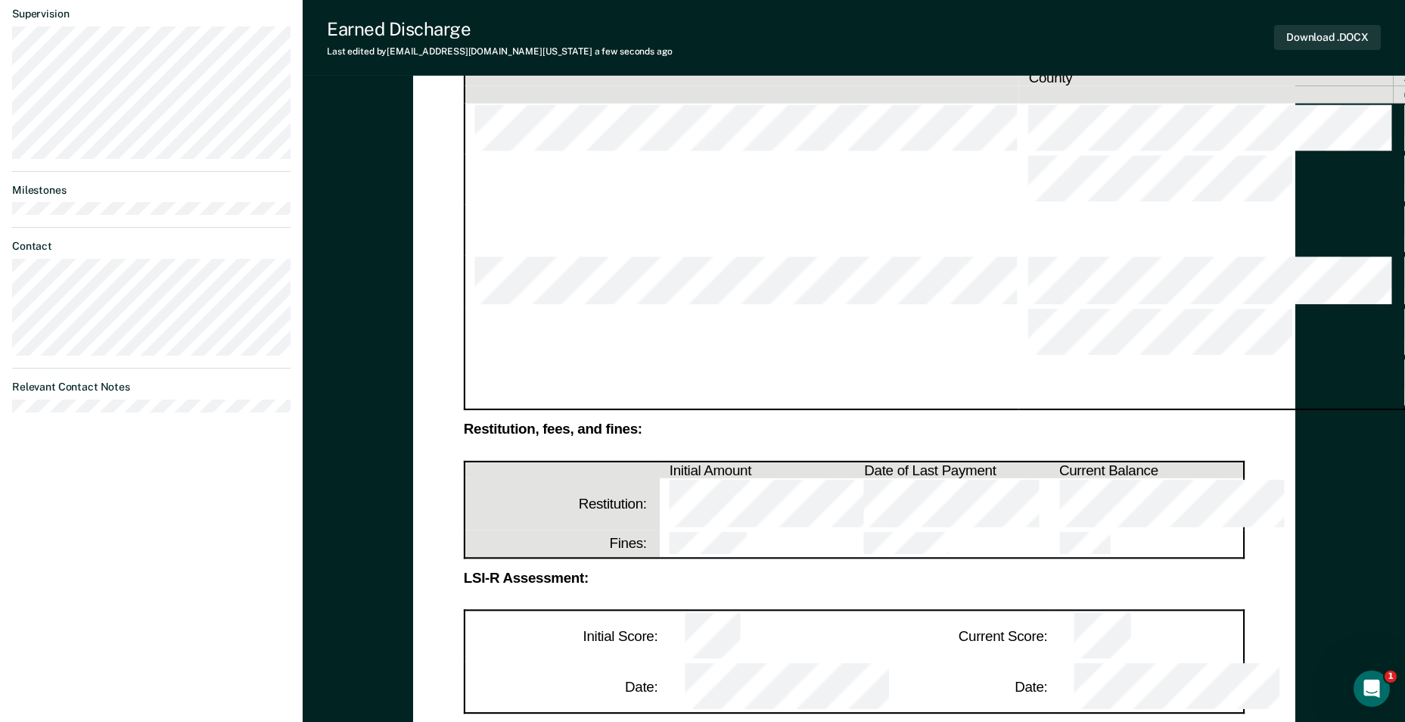
scroll to position [530, 0]
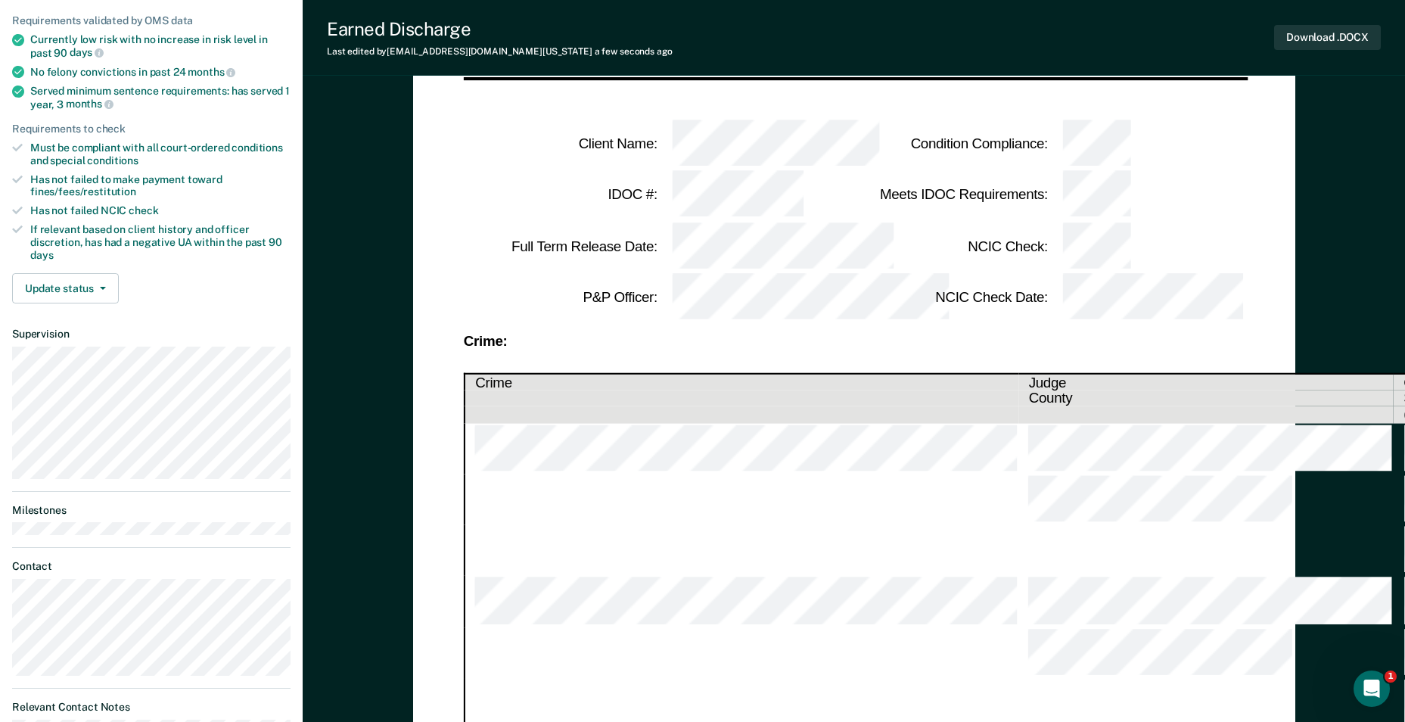
scroll to position [76, 0]
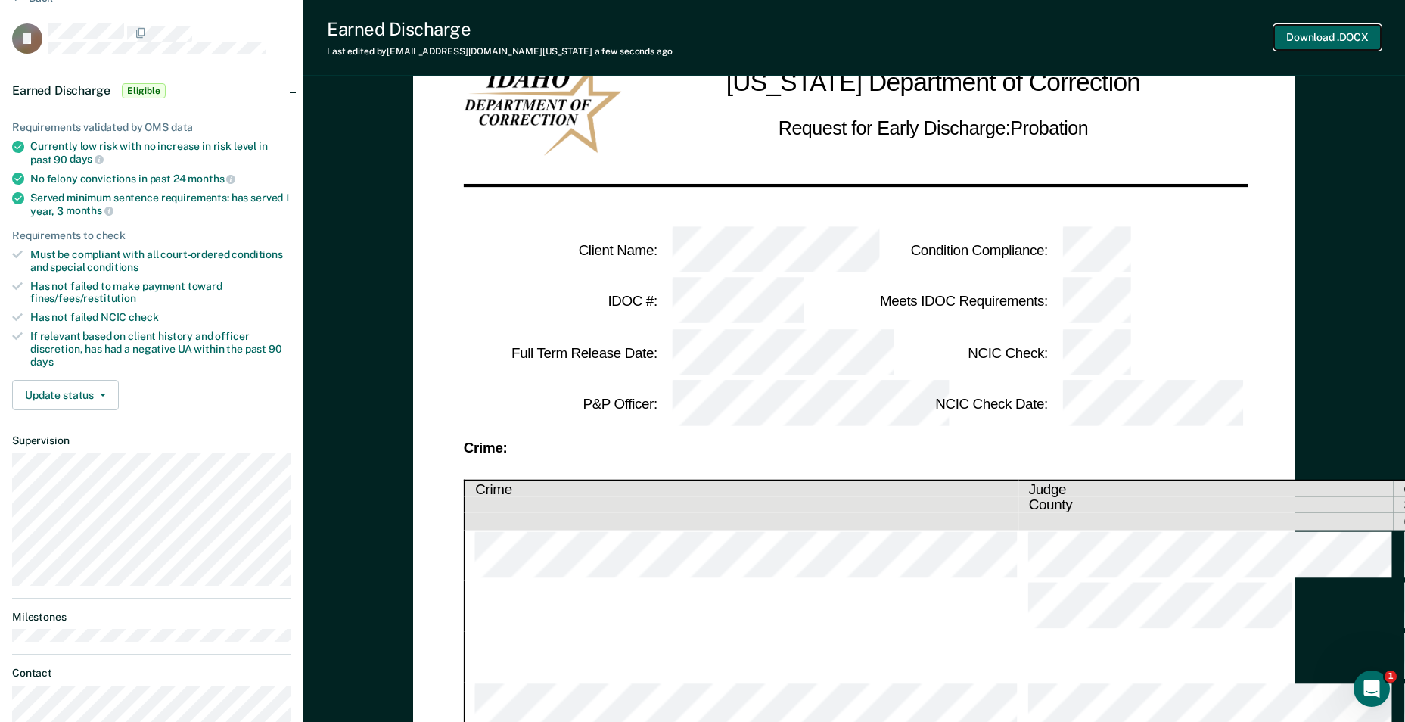
click at [1343, 32] on button "Download .DOCX" at bounding box center [1327, 37] width 107 height 25
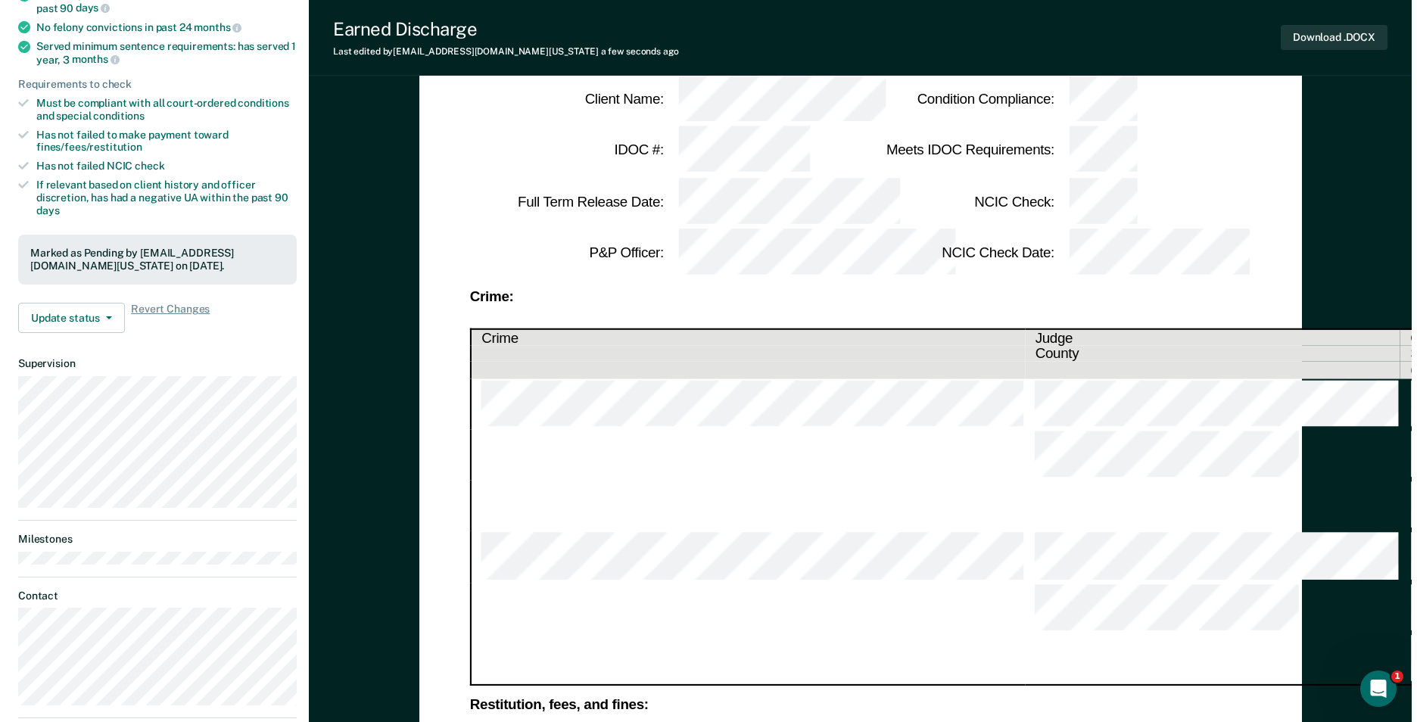
scroll to position [0, 0]
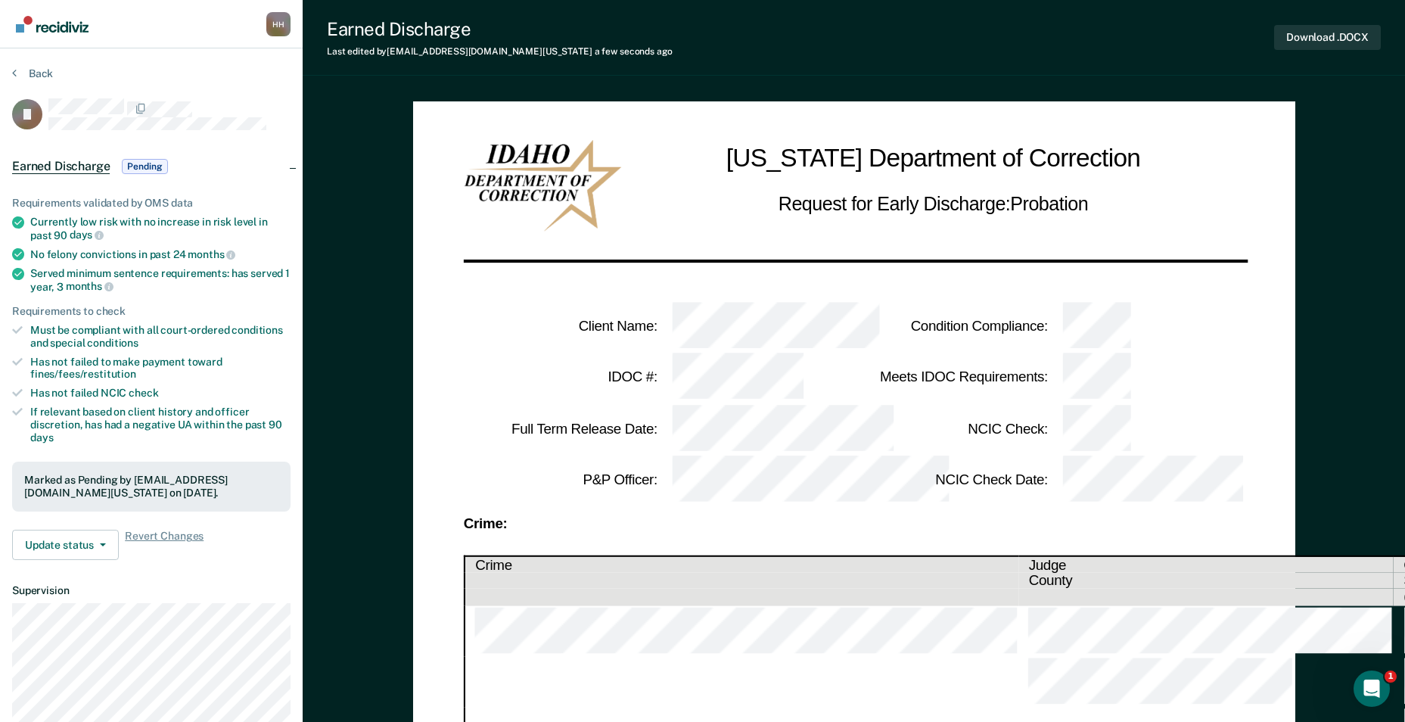
click at [275, 20] on div "H H" at bounding box center [278, 24] width 24 height 24
click at [264, 168] on div "Earned Discharge Pending" at bounding box center [151, 166] width 303 height 48
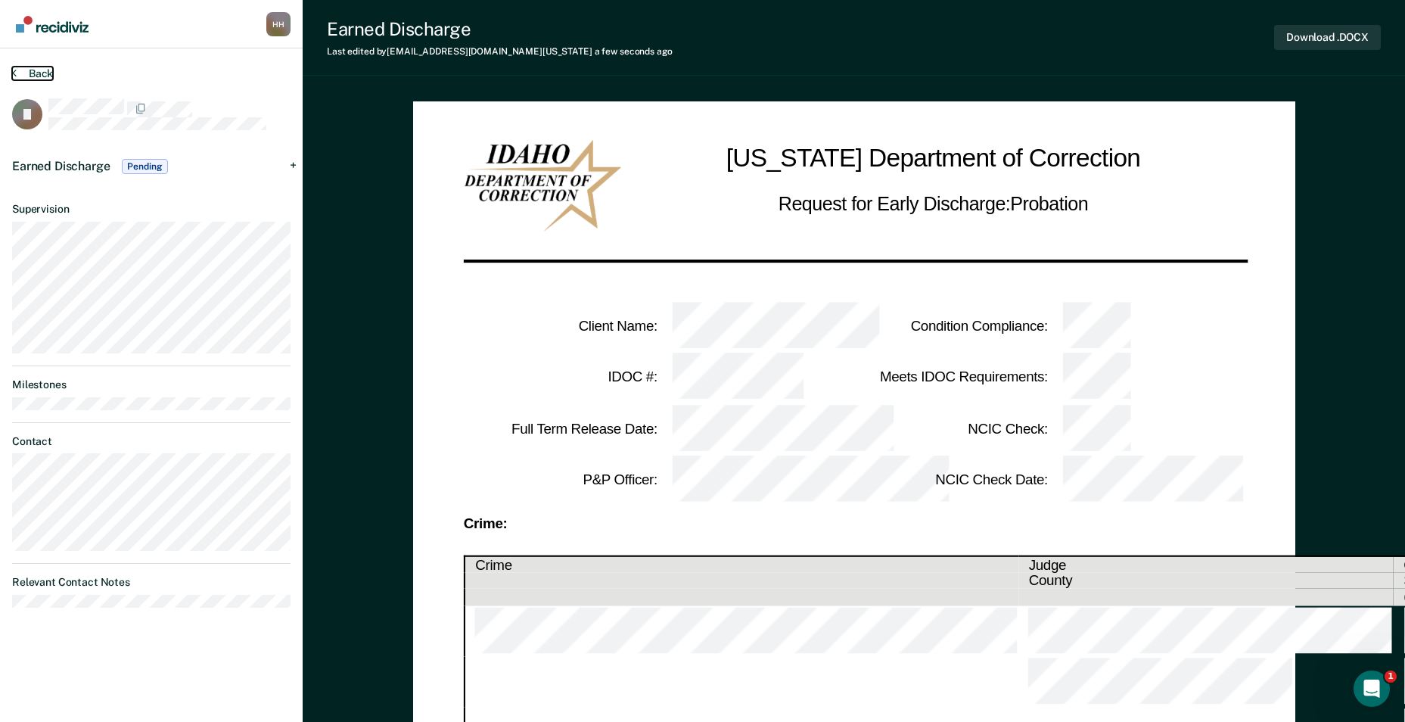
click at [26, 69] on button "Back" at bounding box center [32, 74] width 41 height 14
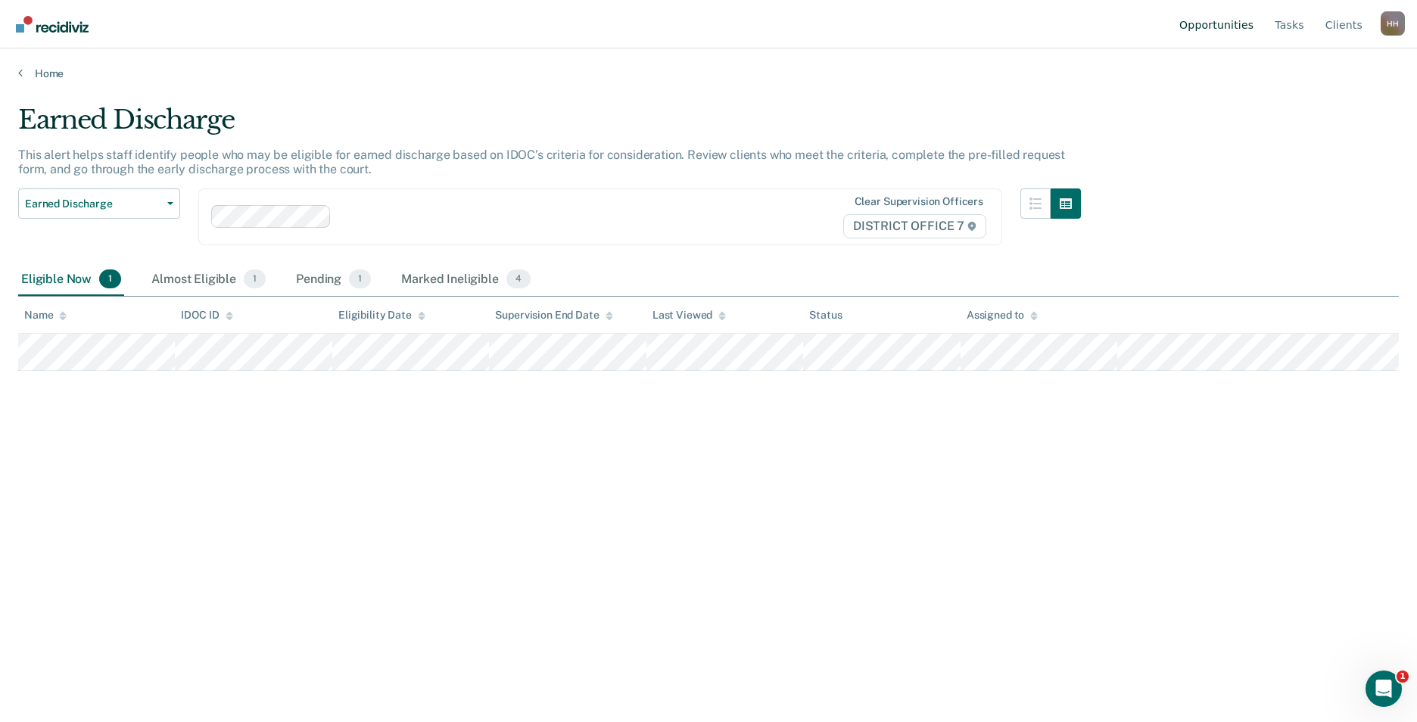
click at [1225, 27] on link "Opportunities" at bounding box center [1216, 24] width 80 height 48
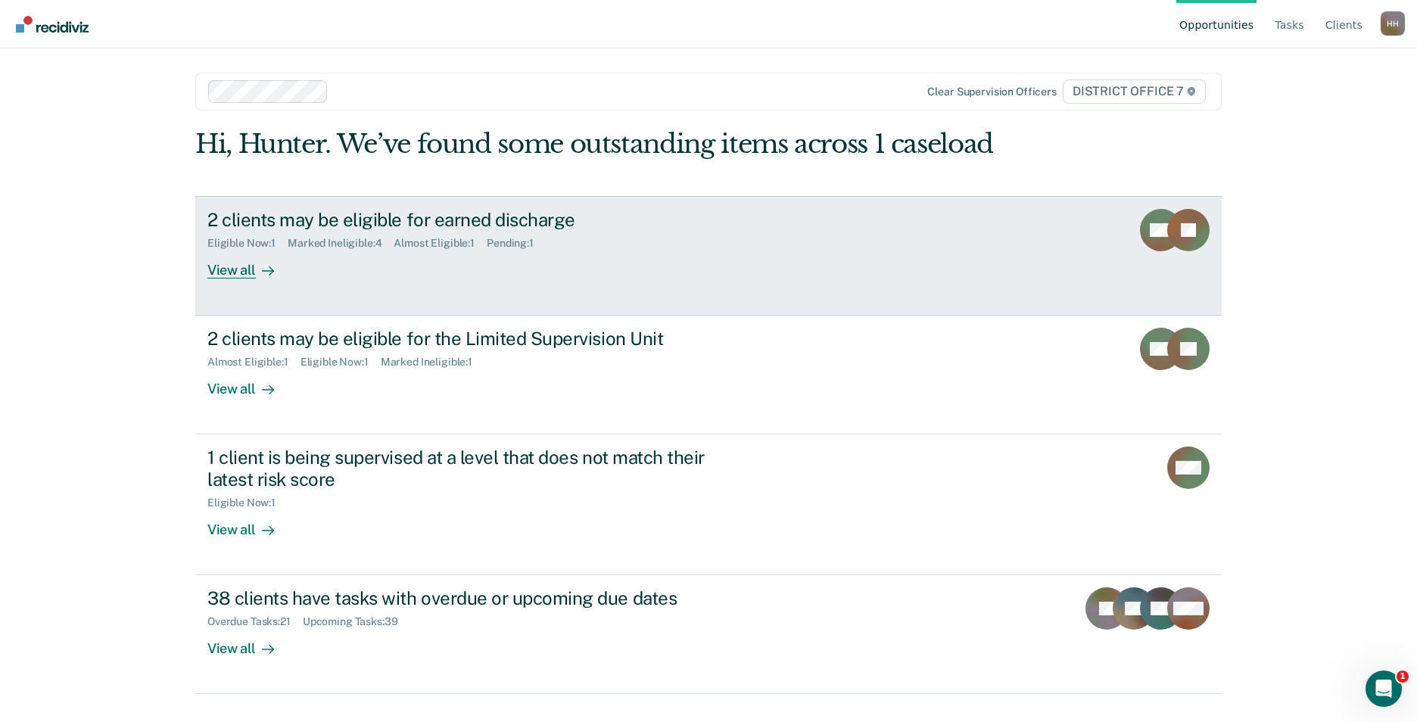
click at [546, 242] on div "Pending : 1" at bounding box center [516, 243] width 59 height 13
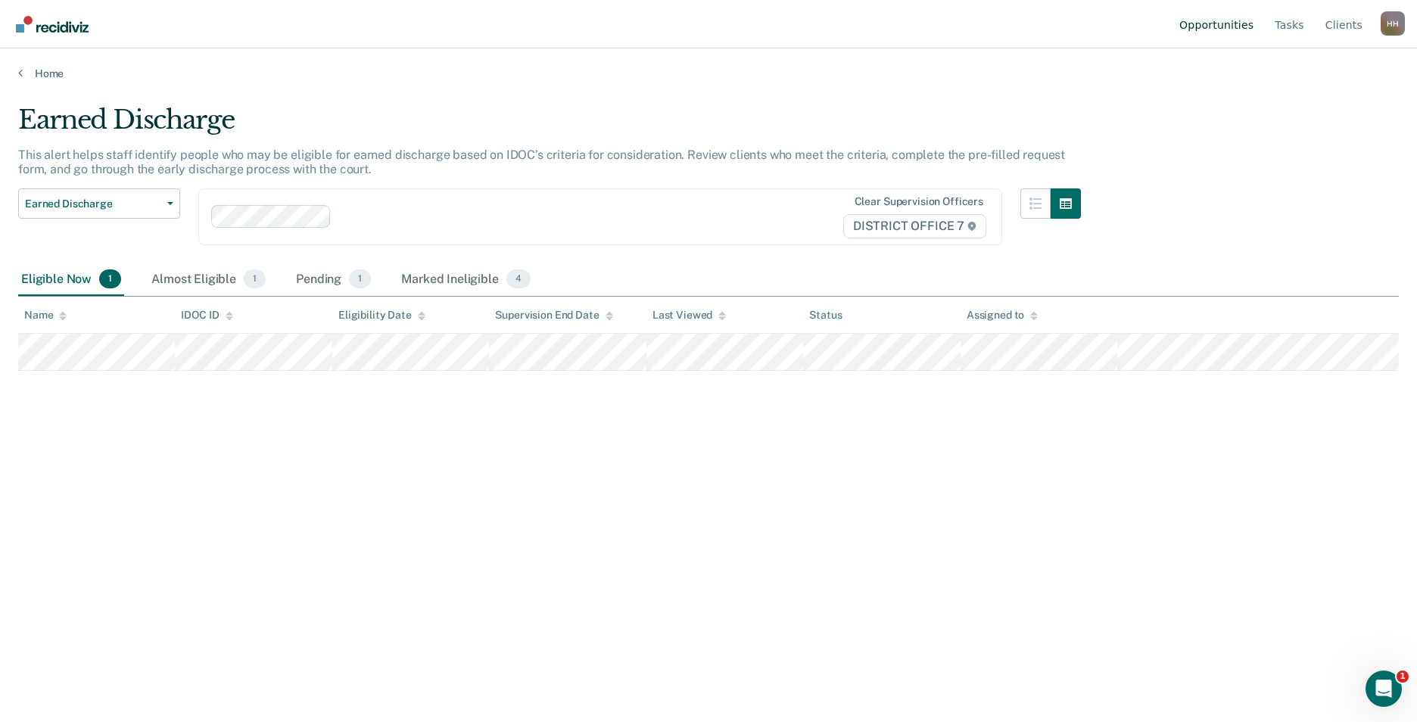
click at [1227, 24] on link "Opportunities" at bounding box center [1216, 24] width 80 height 48
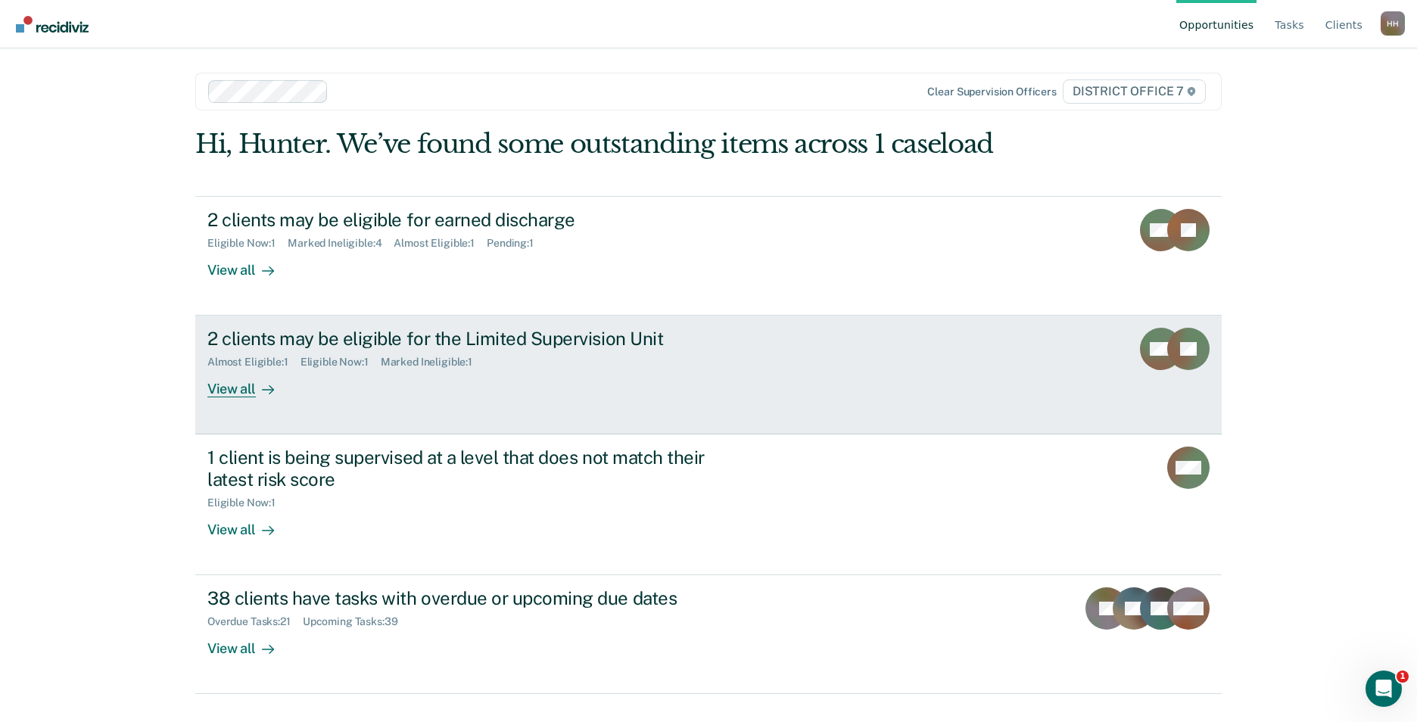
click at [403, 341] on div "2 clients may be eligible for the Limited Supervision Unit" at bounding box center [472, 339] width 531 height 22
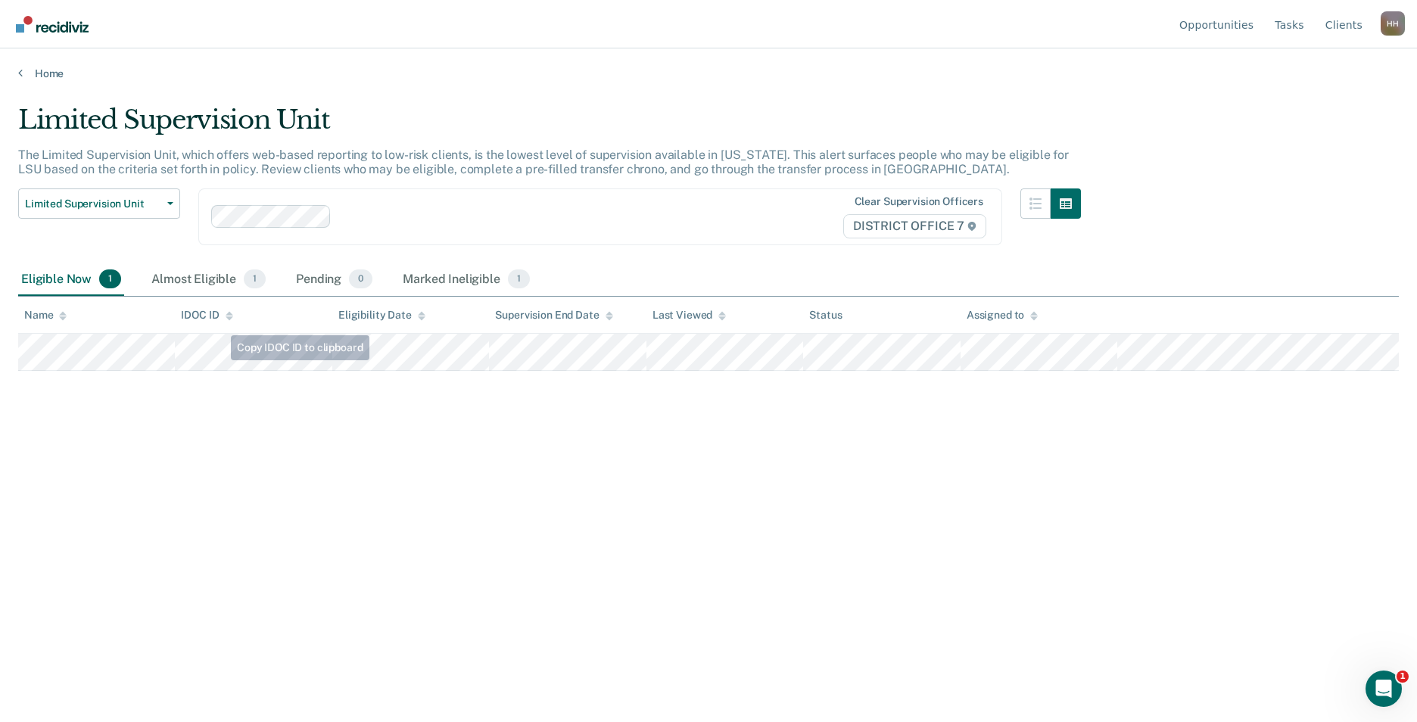
click at [308, 397] on div "Limited Supervision Unit The Limited Supervision Unit, which offers web-based r…" at bounding box center [708, 356] width 1380 height 504
click at [1333, 270] on div "Eligible Now 1 Almost Eligible 1 Pending 0 Marked Ineligible 1" at bounding box center [708, 280] width 1380 height 34
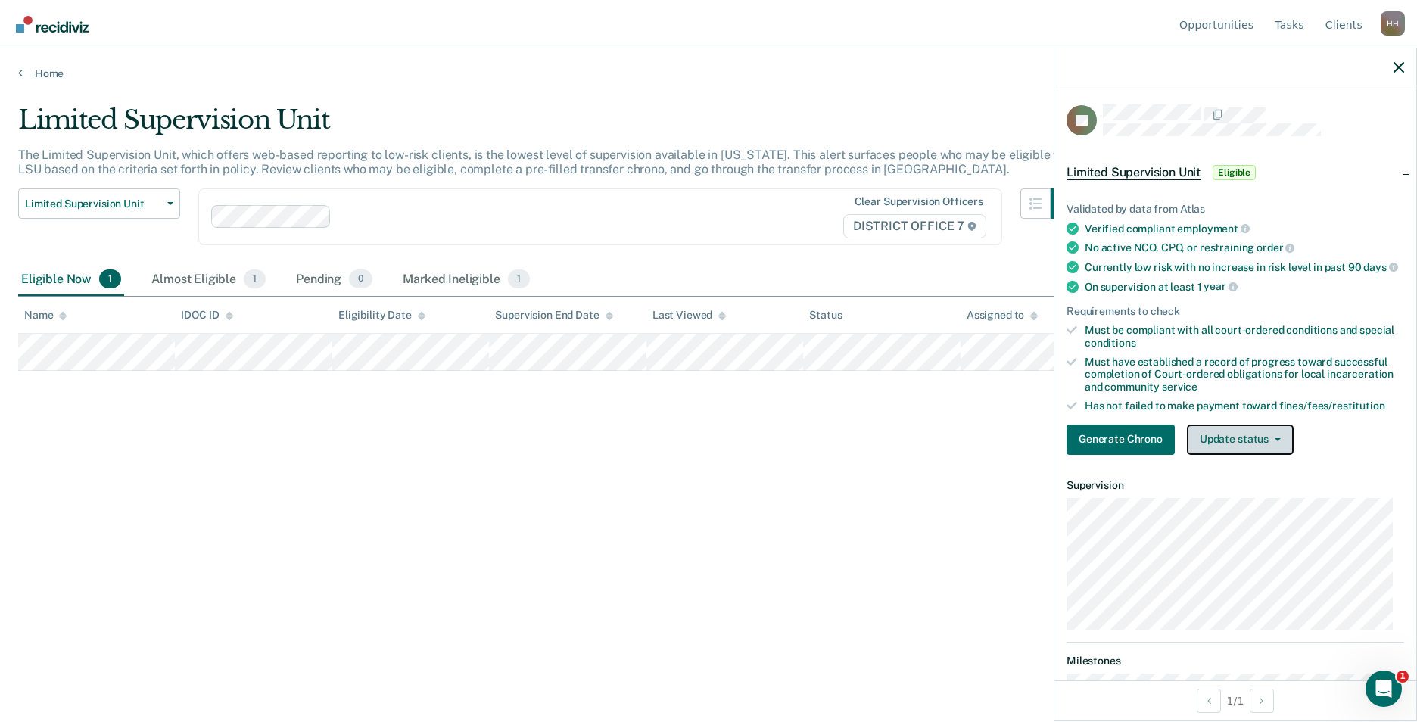
click at [1237, 450] on button "Update status" at bounding box center [1240, 440] width 107 height 30
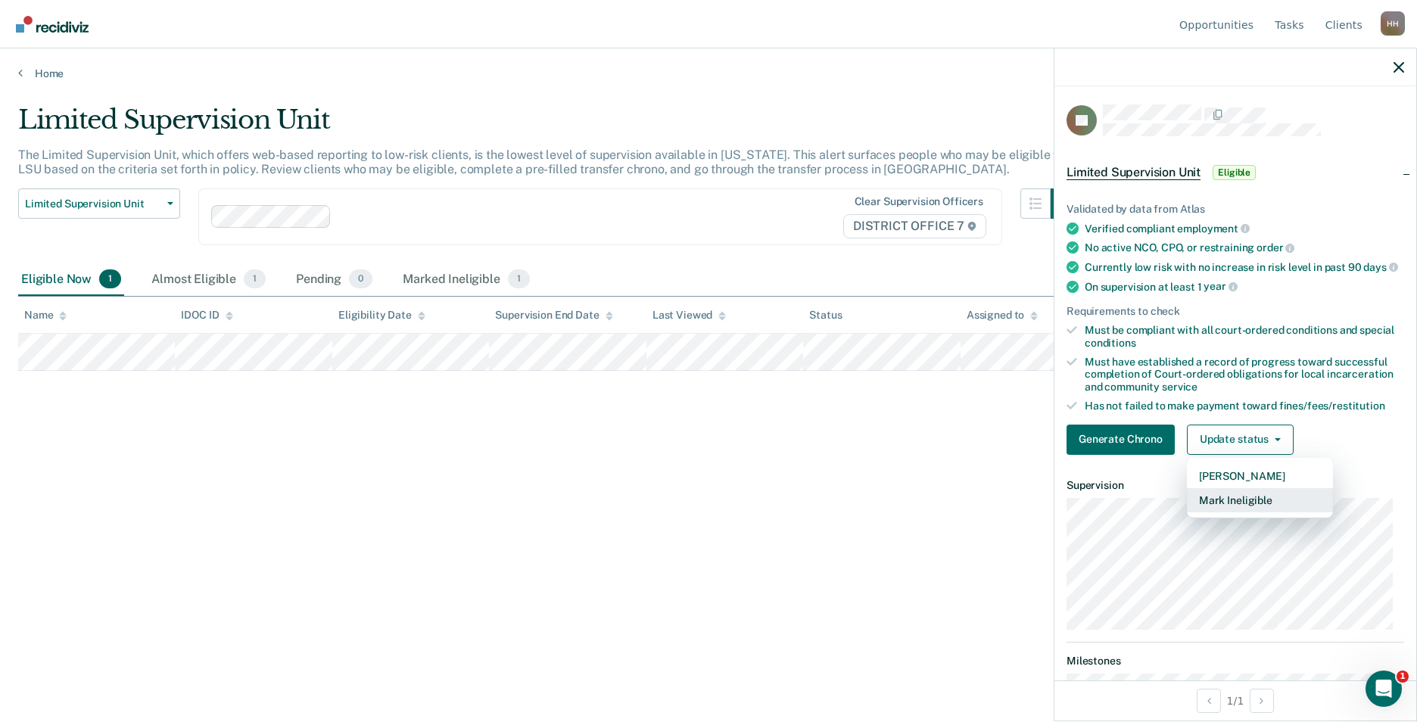
click at [1244, 512] on button "Mark Ineligible" at bounding box center [1260, 500] width 146 height 24
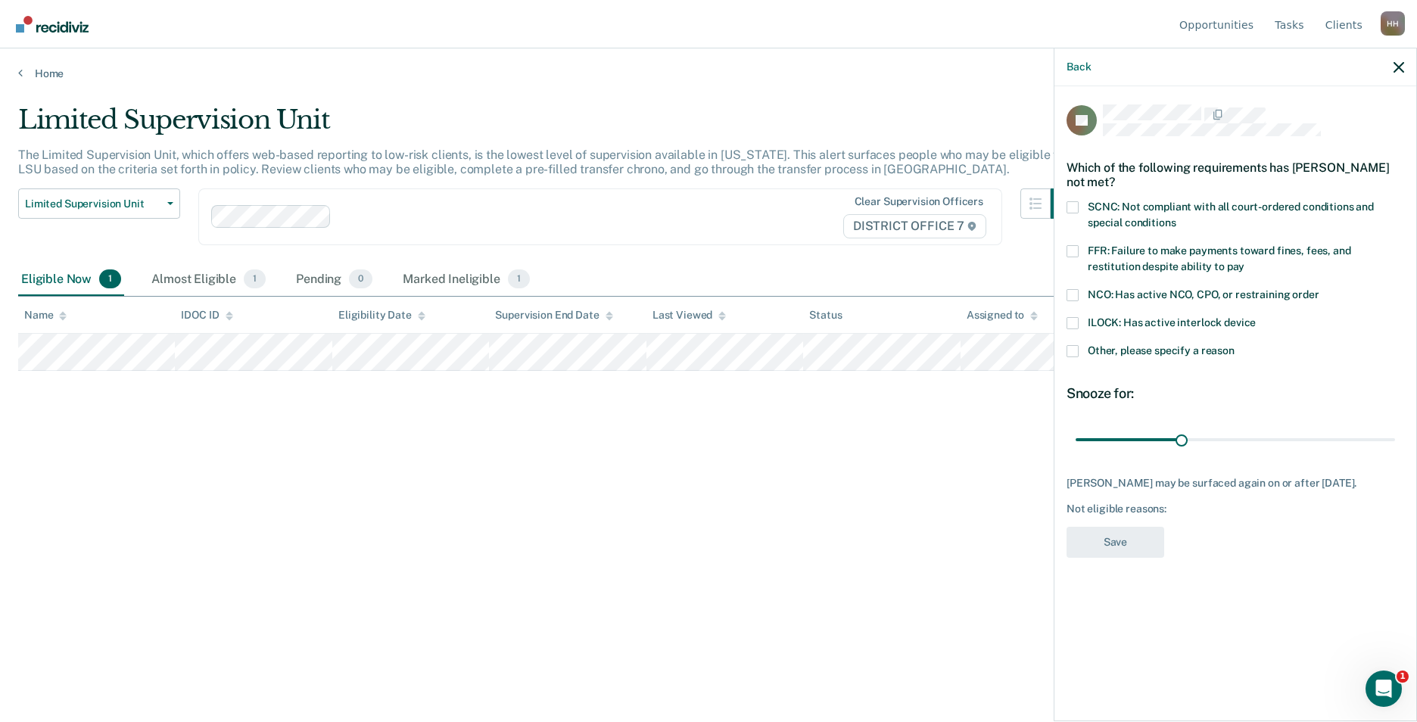
click at [1072, 348] on span at bounding box center [1072, 351] width 12 height 12
click at [1234, 345] on input "Other, please specify a reason" at bounding box center [1234, 345] width 0 height 0
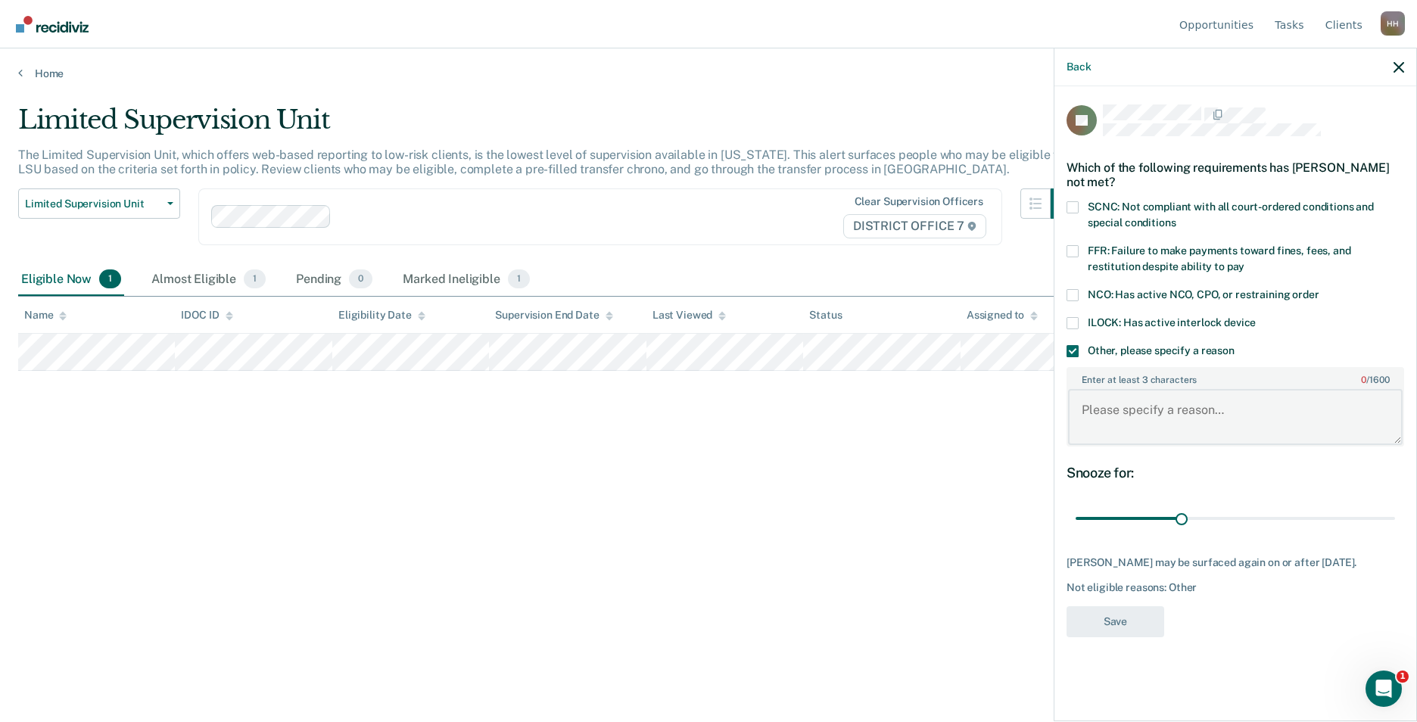
click at [1135, 404] on textarea "Enter at least 3 characters 0 / 1600" at bounding box center [1235, 417] width 335 height 56
type textarea "Not at a year on Probation"
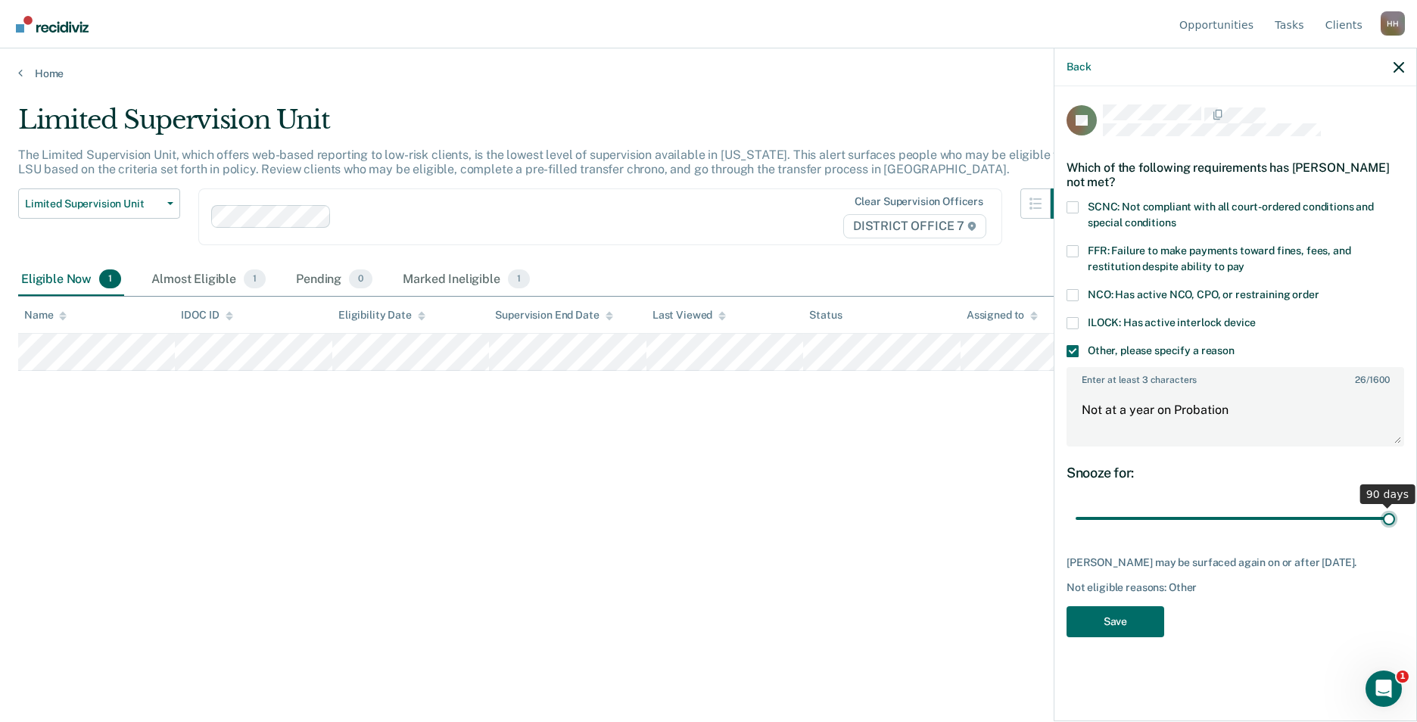
drag, startPoint x: 1184, startPoint y: 523, endPoint x: 1424, endPoint y: 525, distance: 239.9
type input "90"
click at [1395, 525] on input "range" at bounding box center [1234, 519] width 319 height 26
click at [1149, 622] on button "Save" at bounding box center [1115, 621] width 98 height 31
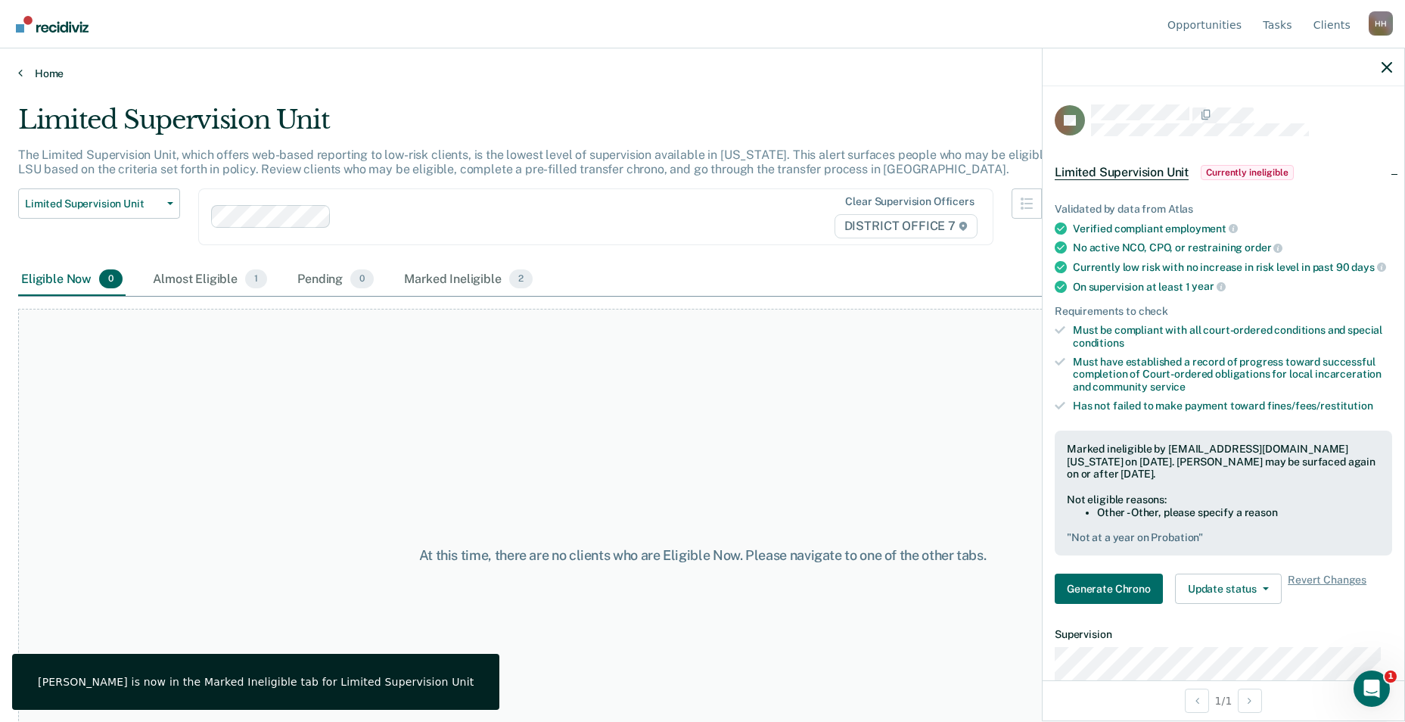
click at [57, 71] on link "Home" at bounding box center [702, 74] width 1369 height 14
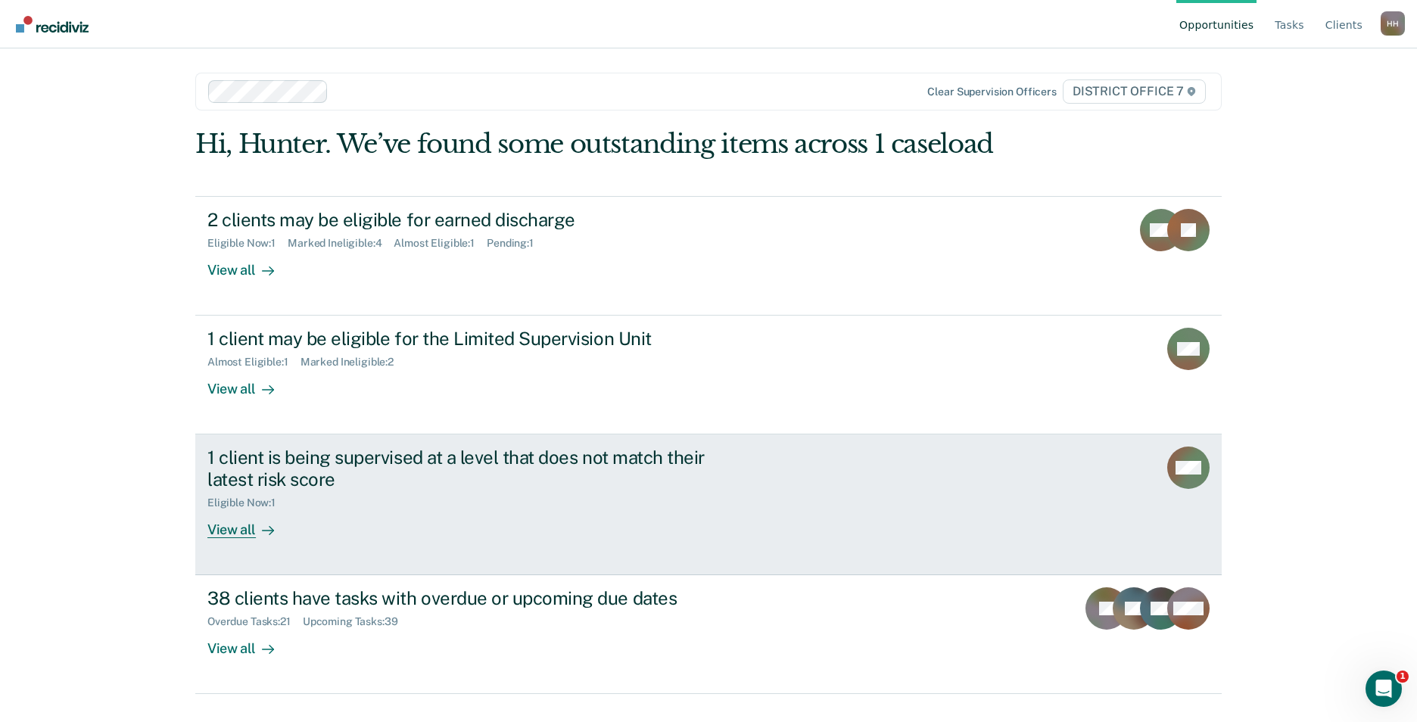
click at [668, 469] on div "1 client is being supervised at a level that does not match their latest risk s…" at bounding box center [472, 469] width 531 height 44
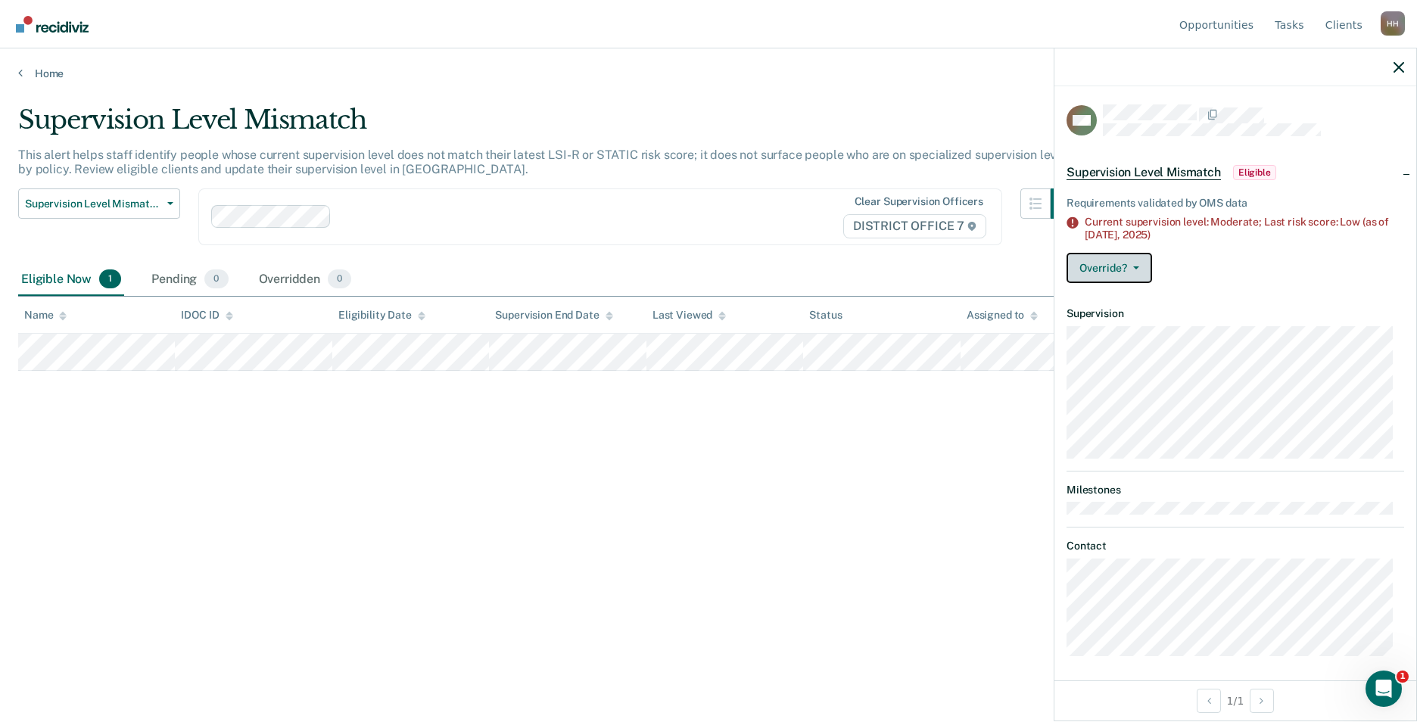
click at [1131, 269] on button "Override?" at bounding box center [1109, 268] width 86 height 30
click at [1209, 261] on div "Override? [PERSON_NAME] Mark Overridden" at bounding box center [1235, 268] width 338 height 30
click at [1252, 168] on span "Eligible" at bounding box center [1254, 172] width 43 height 15
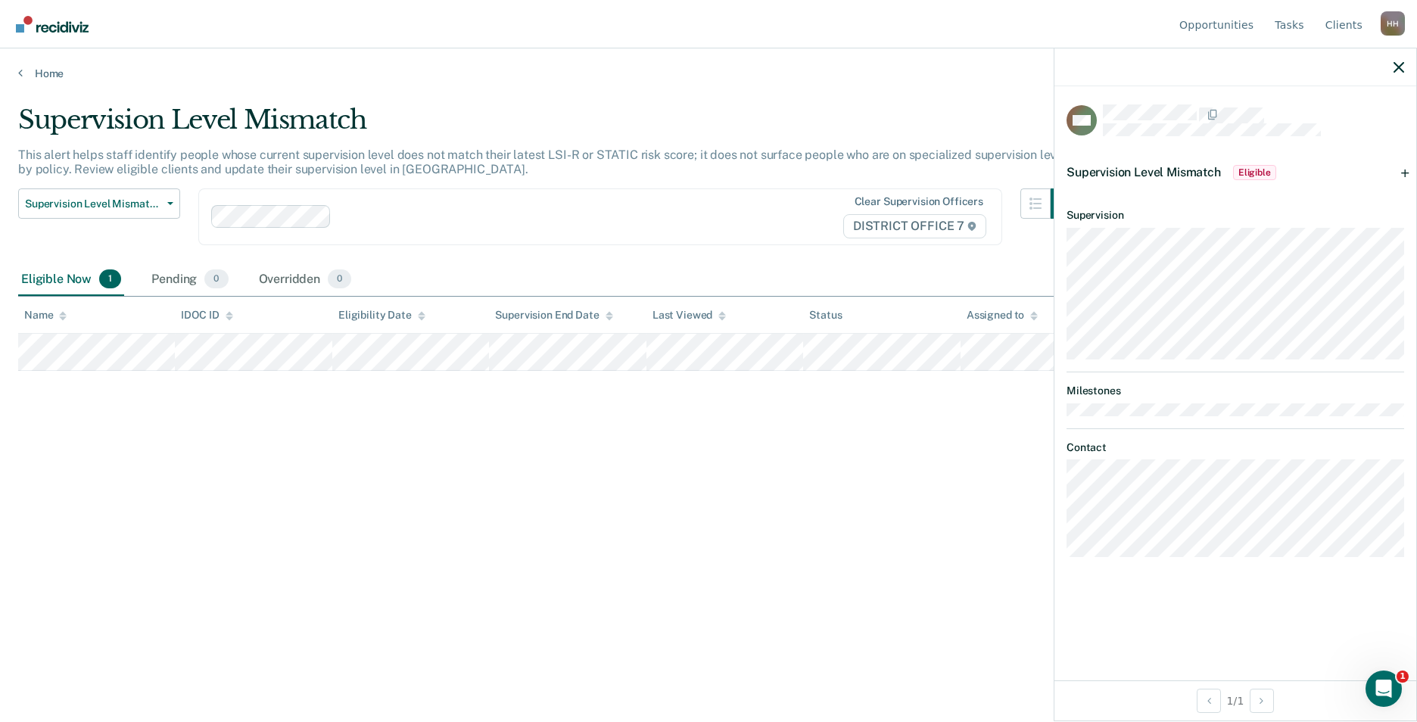
click at [1389, 71] on div at bounding box center [1235, 67] width 362 height 38
click at [1396, 68] on icon "button" at bounding box center [1398, 67] width 11 height 11
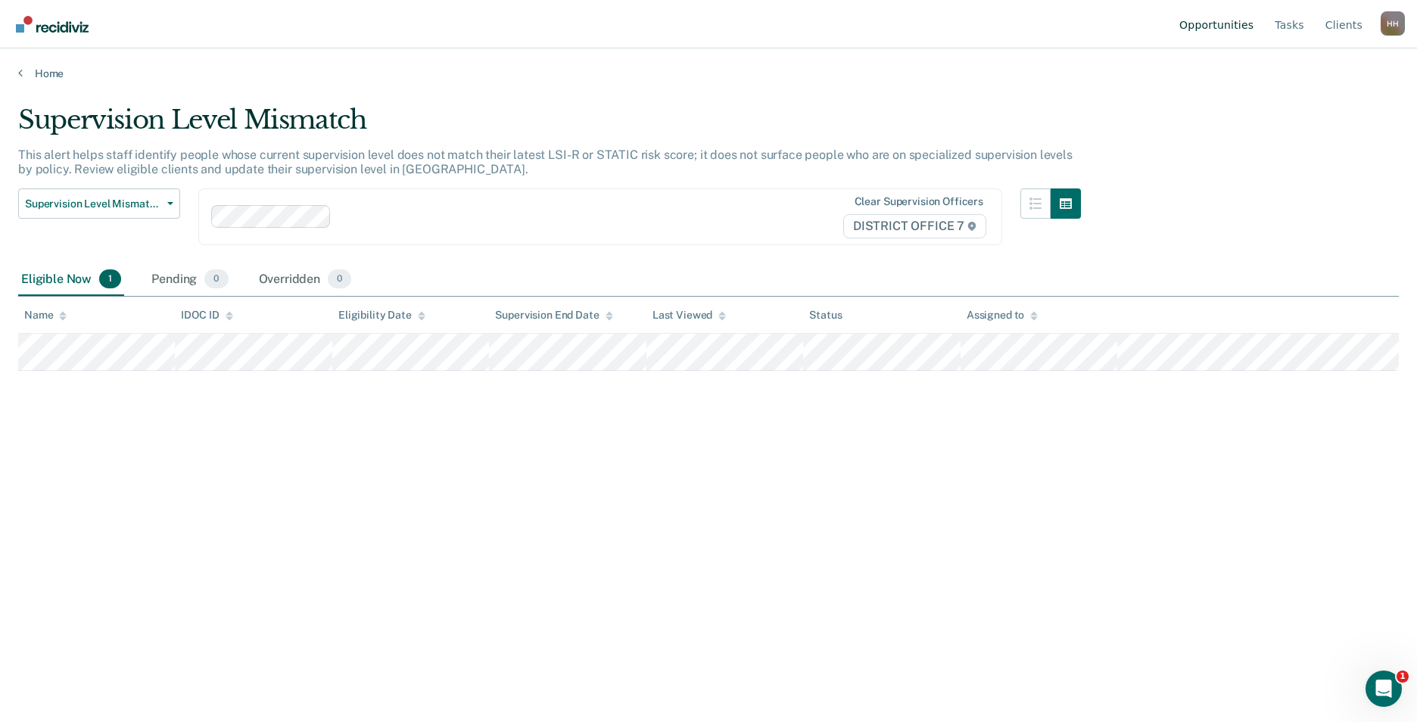
click at [1234, 16] on link "Opportunities" at bounding box center [1216, 24] width 80 height 48
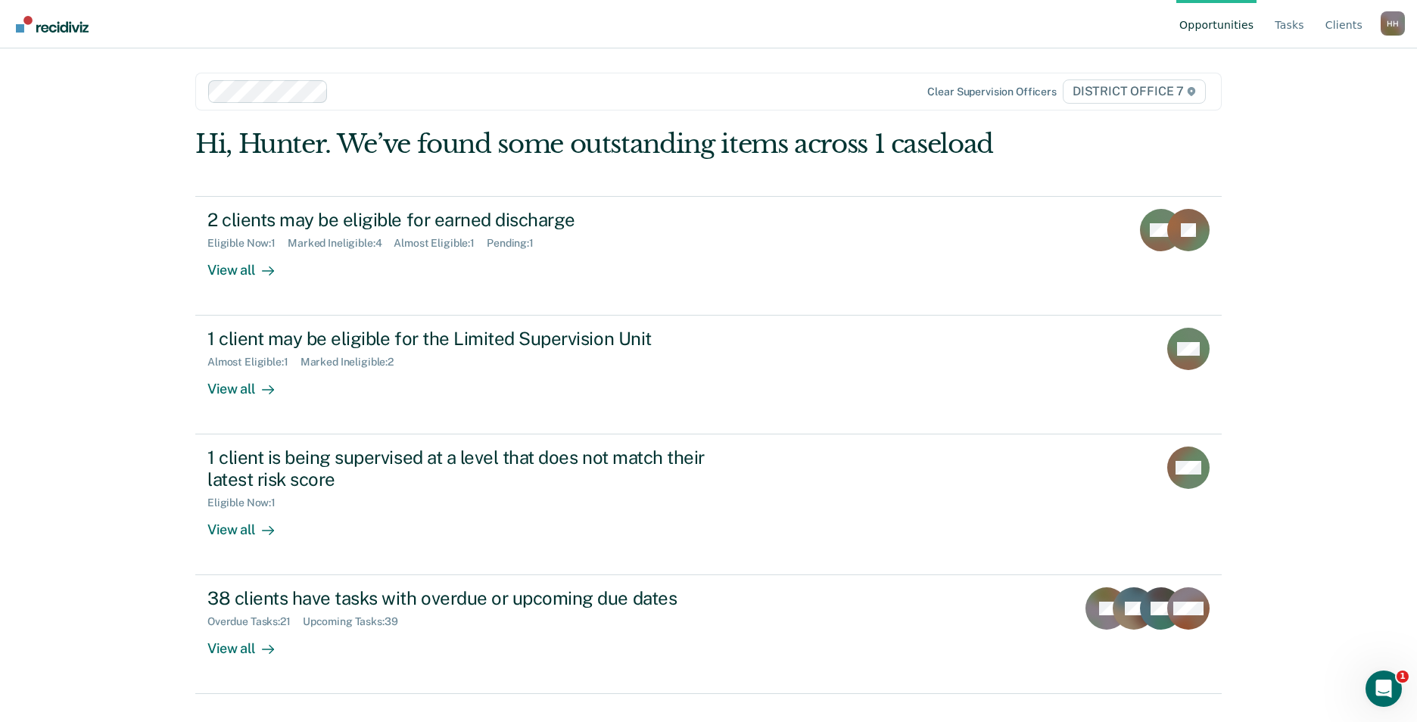
click at [43, 180] on div "Opportunities Tasks Client s [PERSON_NAME] Profile How it works Log Out Clear s…" at bounding box center [708, 361] width 1417 height 722
